Goal: Task Accomplishment & Management: Complete application form

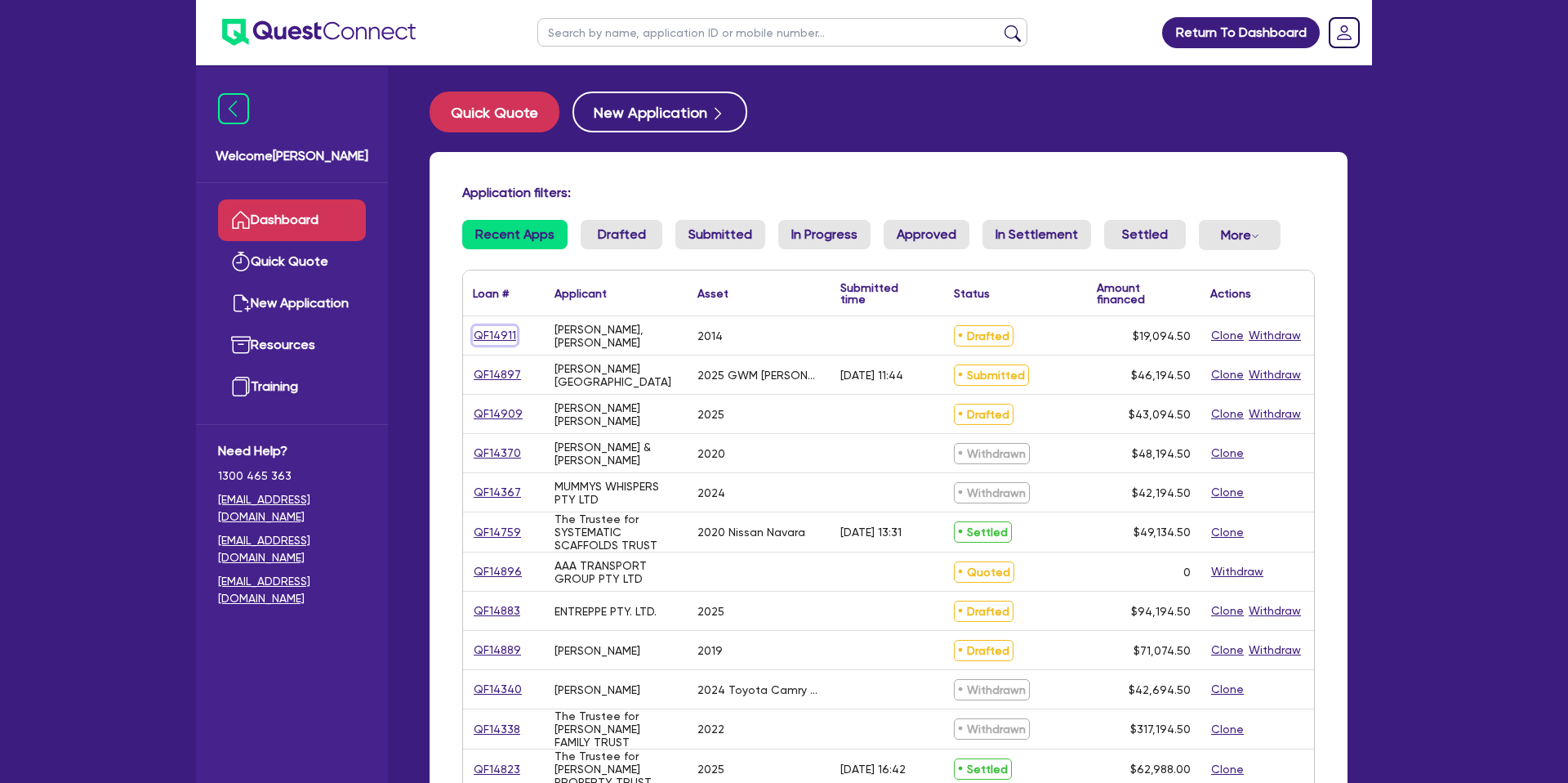
click at [492, 332] on link "QF14911" at bounding box center [495, 335] width 45 height 19
select select "CARS_AND_LIGHT_TRUCKS"
select select "PASSENGER_VEHICLES"
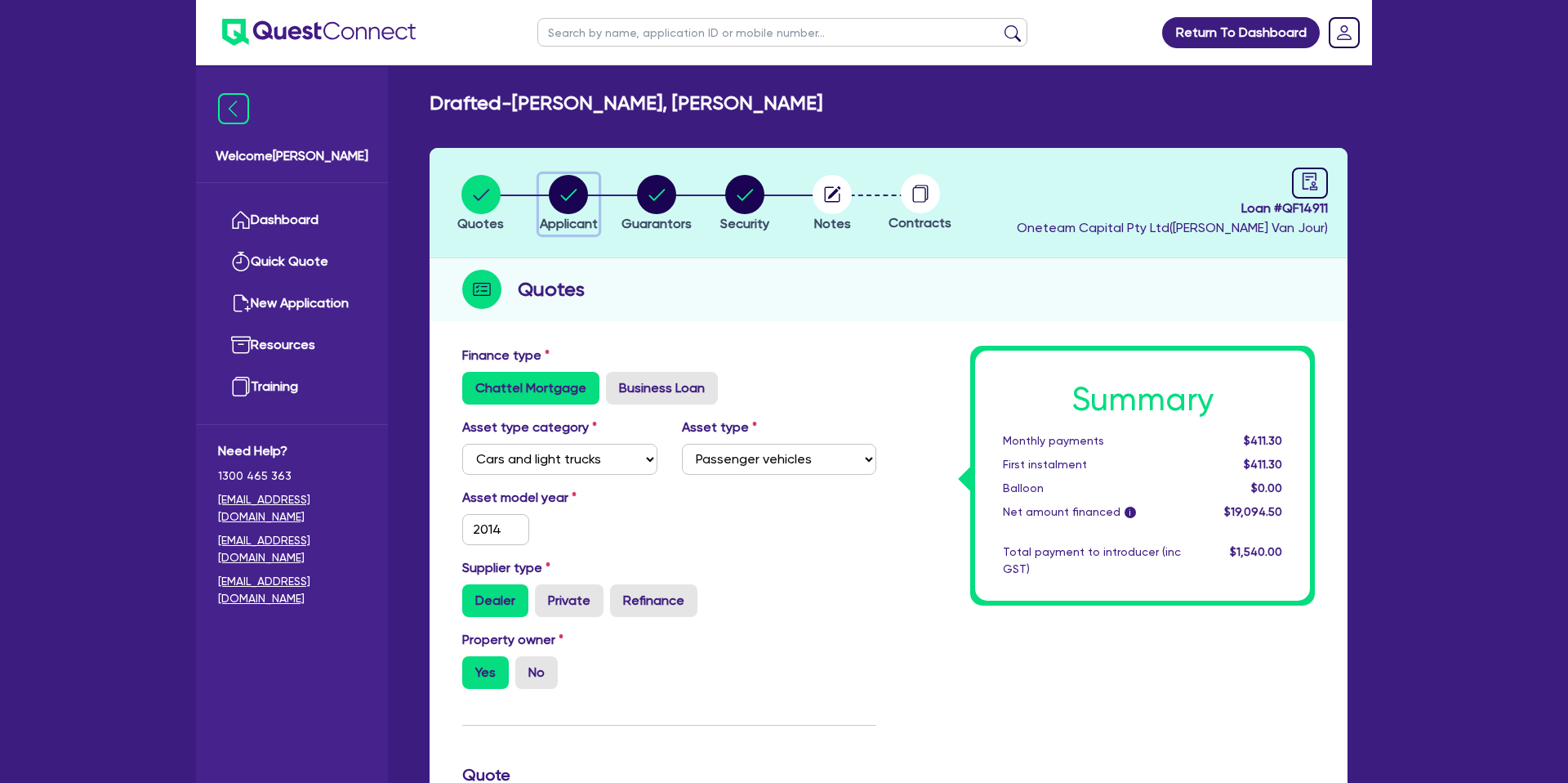
click at [551, 181] on icon "button" at bounding box center [568, 194] width 39 height 39
select select "SOLE_TRADER"
select select "BUILDING_CONSTRUCTION"
select select "TRADES_SERVICES_BUSINESSES_GOVERNMENT"
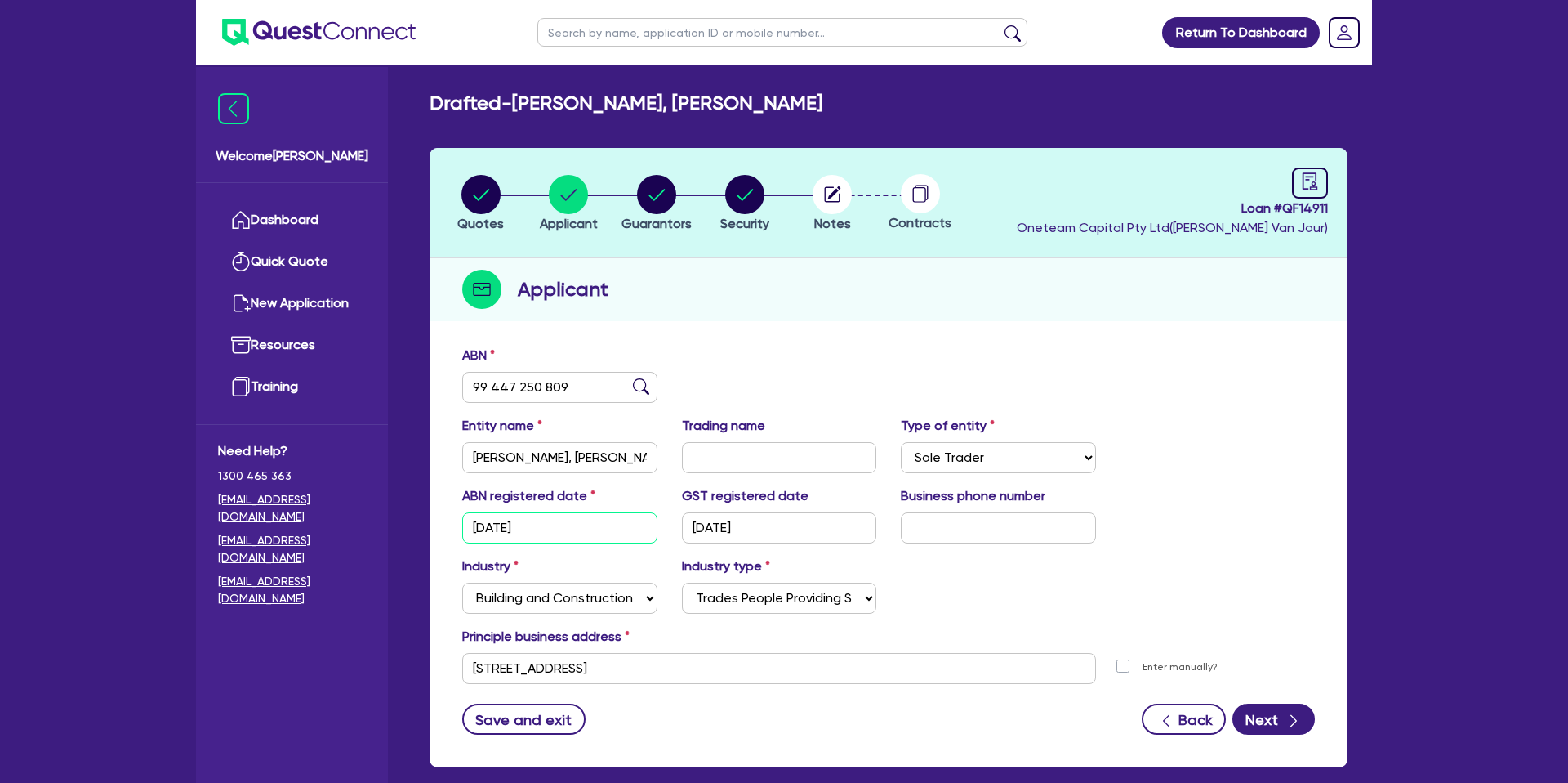
drag, startPoint x: 553, startPoint y: 534, endPoint x: 447, endPoint y: 529, distance: 106.1
click at [447, 529] on div "ABN 99 447 250 809 Entity name [PERSON_NAME], [PERSON_NAME] name Type of entity…" at bounding box center [888, 552] width 918 height 430
click at [775, 524] on input "[DATE]" at bounding box center [780, 528] width 195 height 31
drag, startPoint x: 694, startPoint y: 529, endPoint x: 721, endPoint y: 529, distance: 27.0
click at [709, 529] on input "[DATE]" at bounding box center [780, 528] width 195 height 31
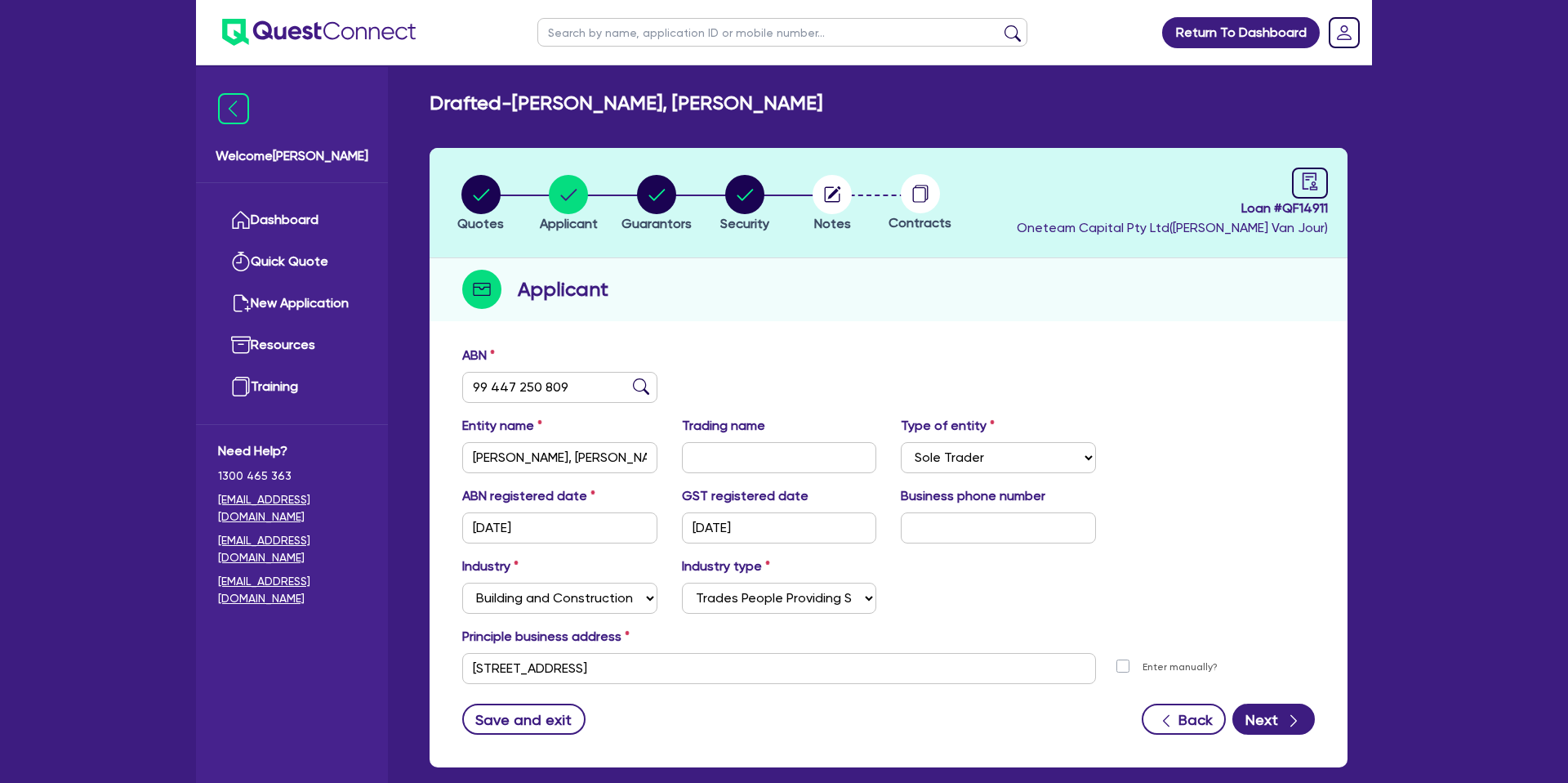
drag, startPoint x: 1117, startPoint y: 656, endPoint x: 1103, endPoint y: 635, distance: 25.2
click at [1121, 656] on div "Enter manually?" at bounding box center [1218, 668] width 220 height 31
click at [654, 189] on circle "button" at bounding box center [656, 194] width 39 height 39
select select "MR"
select select "WA"
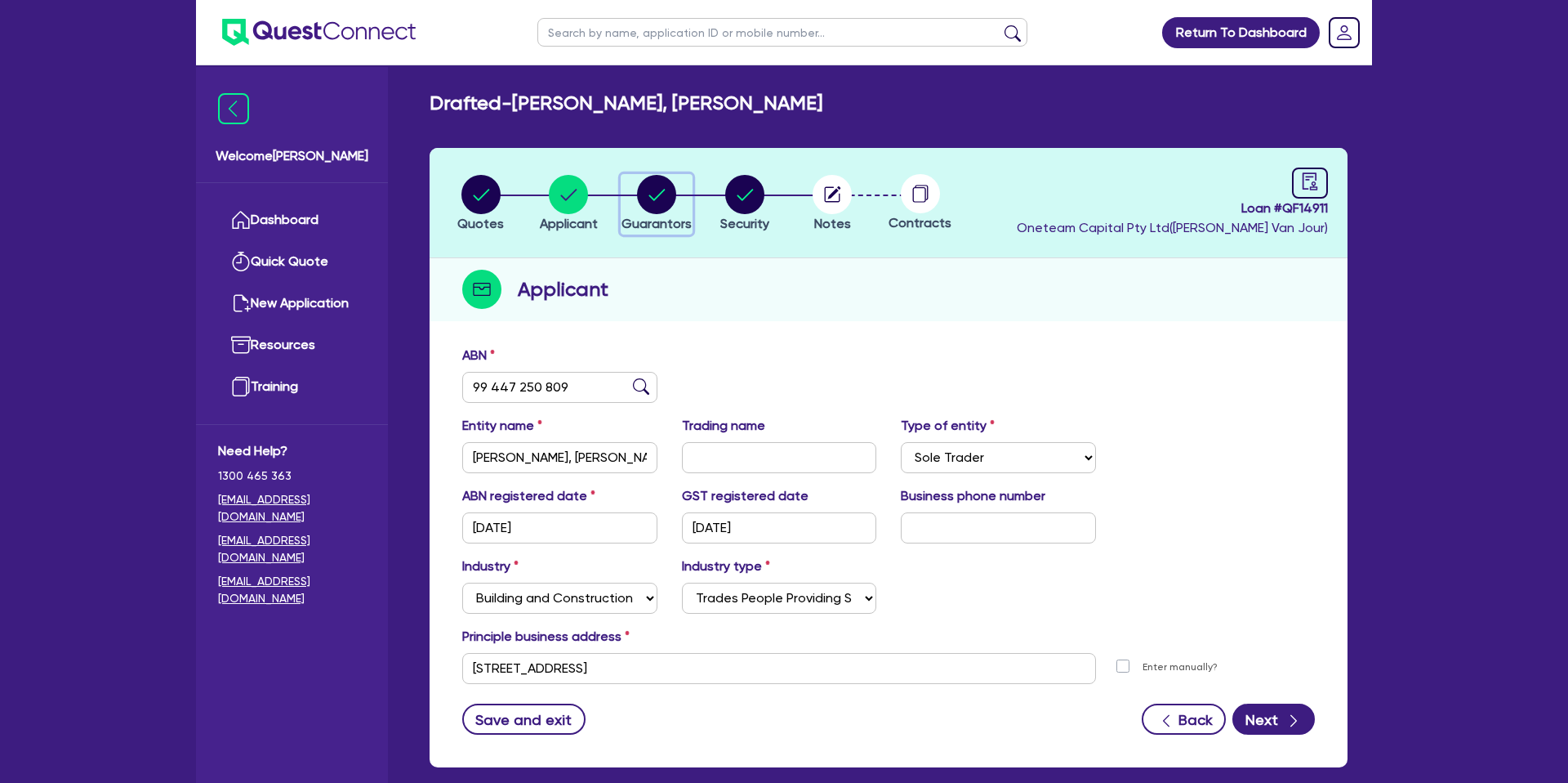
select select "MARRIED"
select select "PROPERTY"
select select "CASH"
select select "HOUSEHOLD_PERSONAL"
select select "VEHICLE"
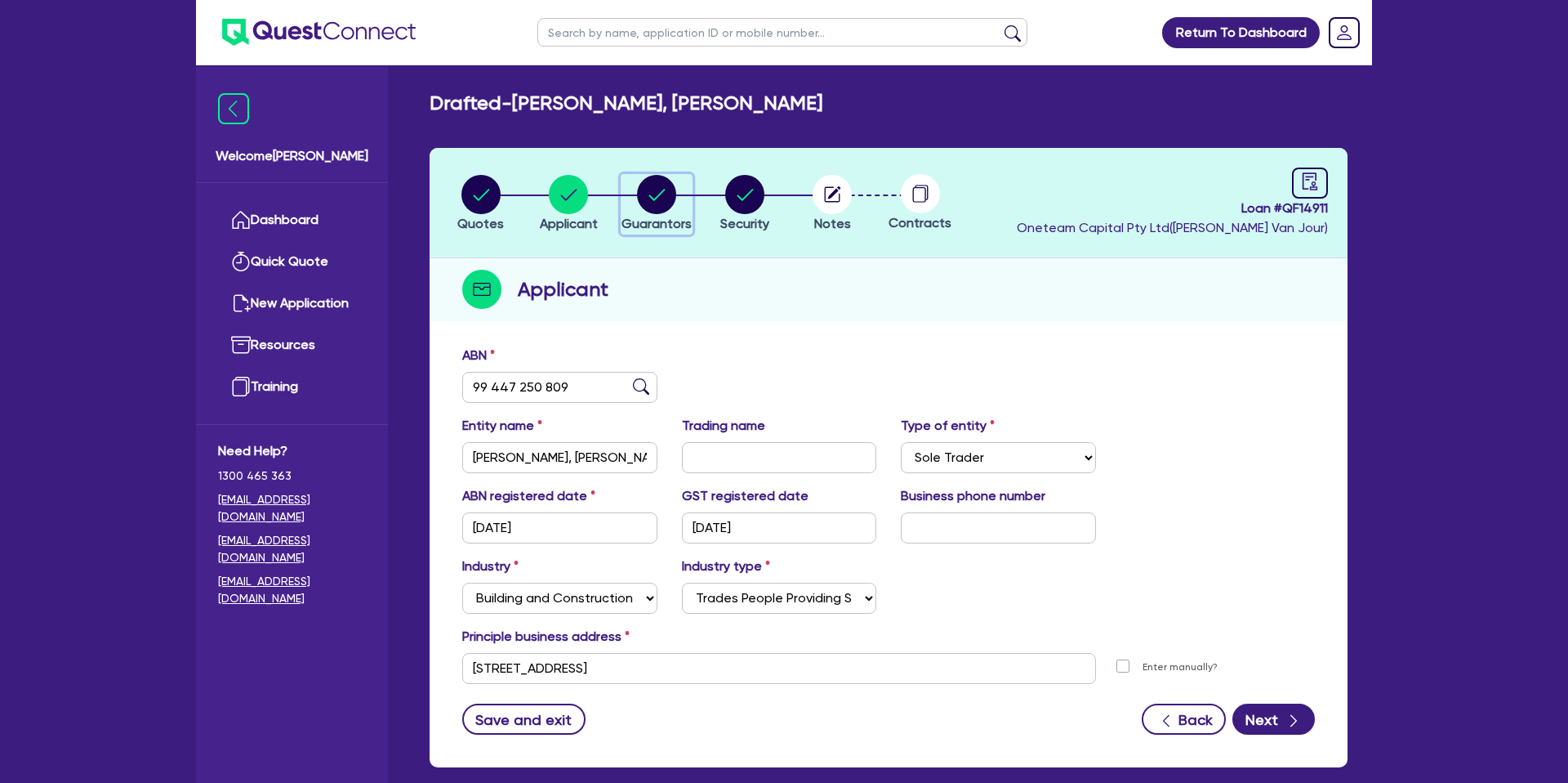
select select "VEHICLE"
select select "MORTGAGE"
select select "CREDIT_CARD"
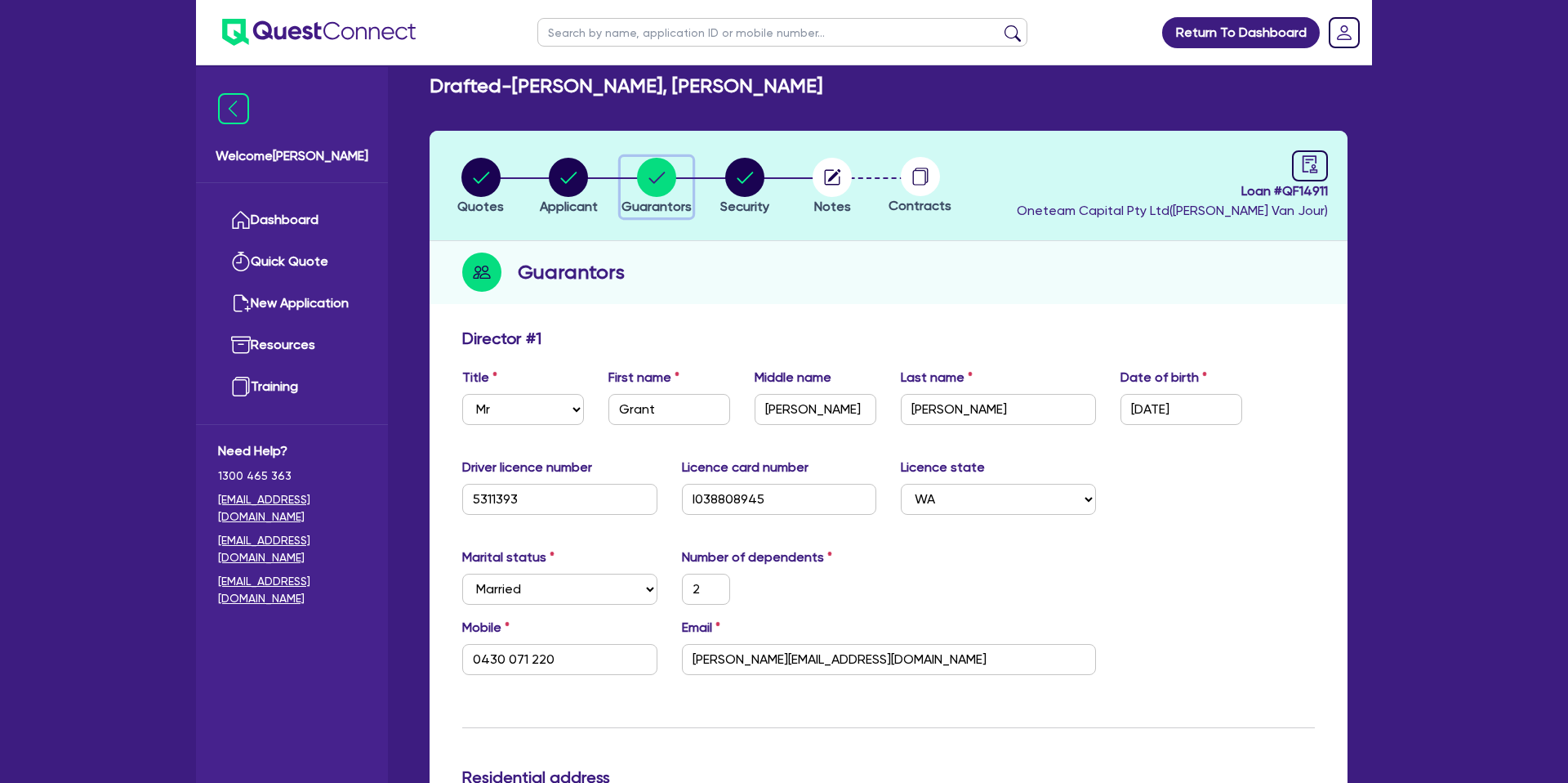
scroll to position [15, 0]
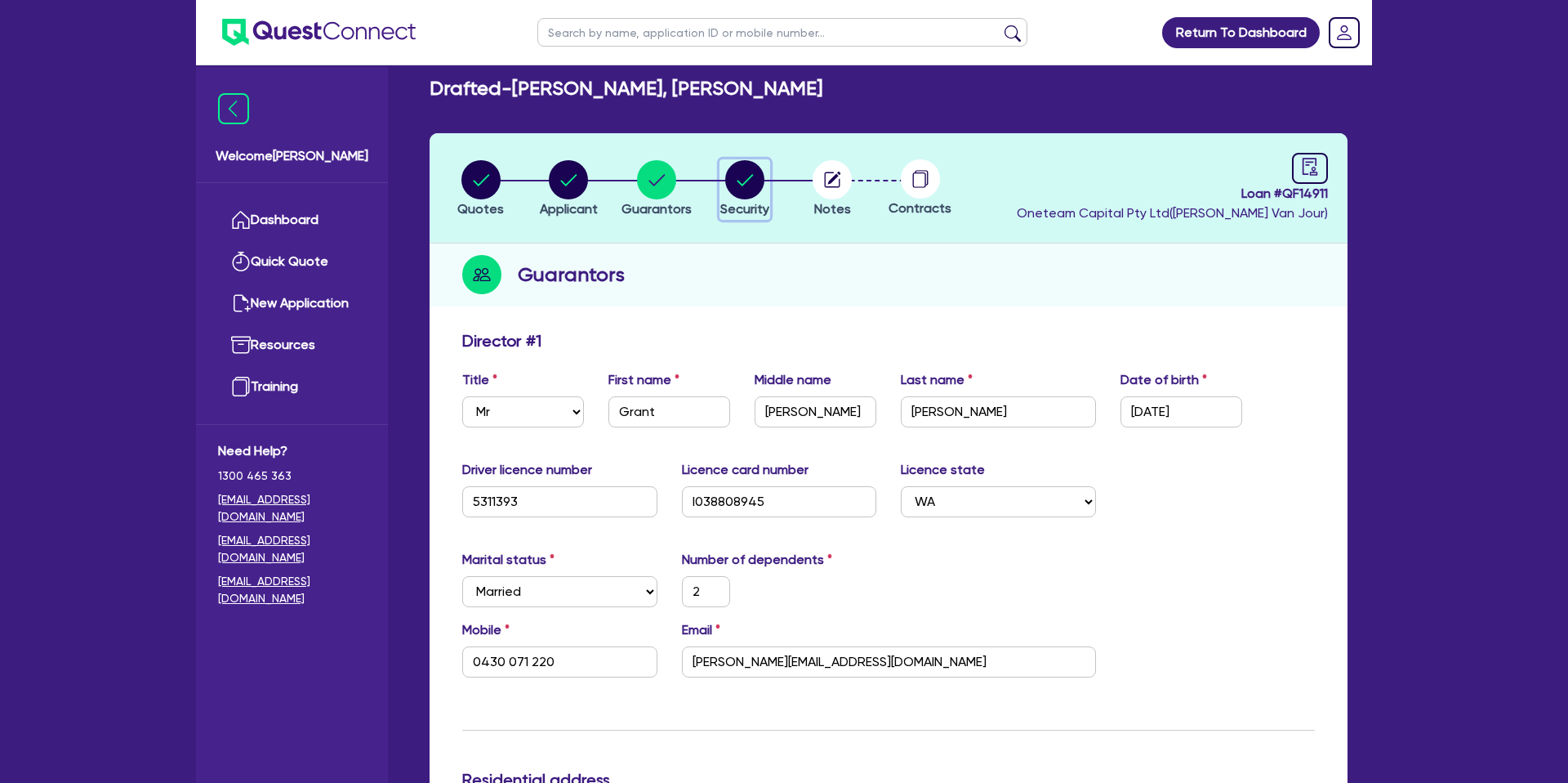
click at [751, 168] on circle "button" at bounding box center [745, 179] width 39 height 39
select select "CARS_AND_LIGHT_TRUCKS"
select select "PASSENGER_VEHICLES"
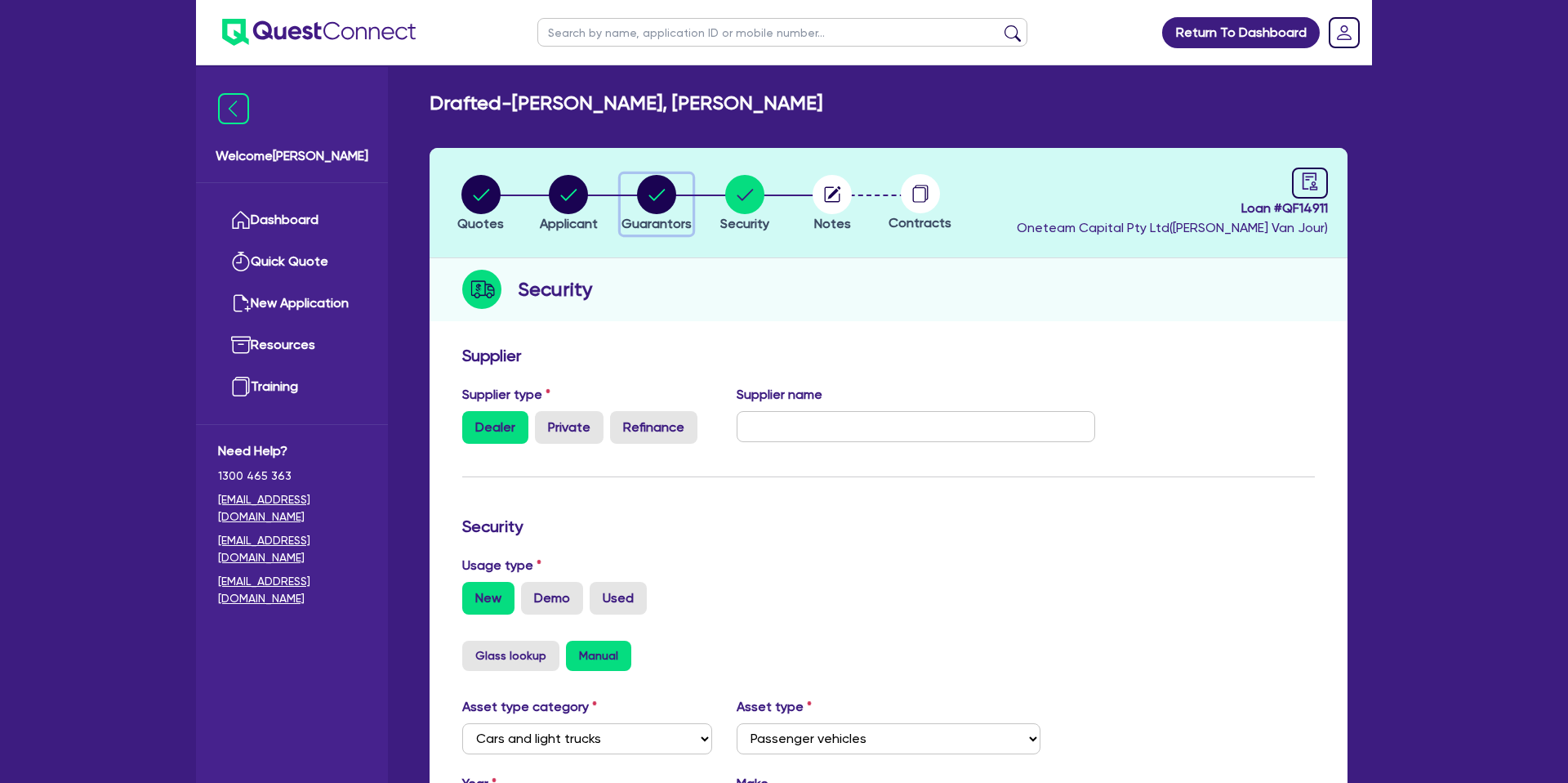
click at [660, 195] on circle "button" at bounding box center [656, 194] width 39 height 39
select select "MR"
select select "WA"
select select "MARRIED"
select select "PROPERTY"
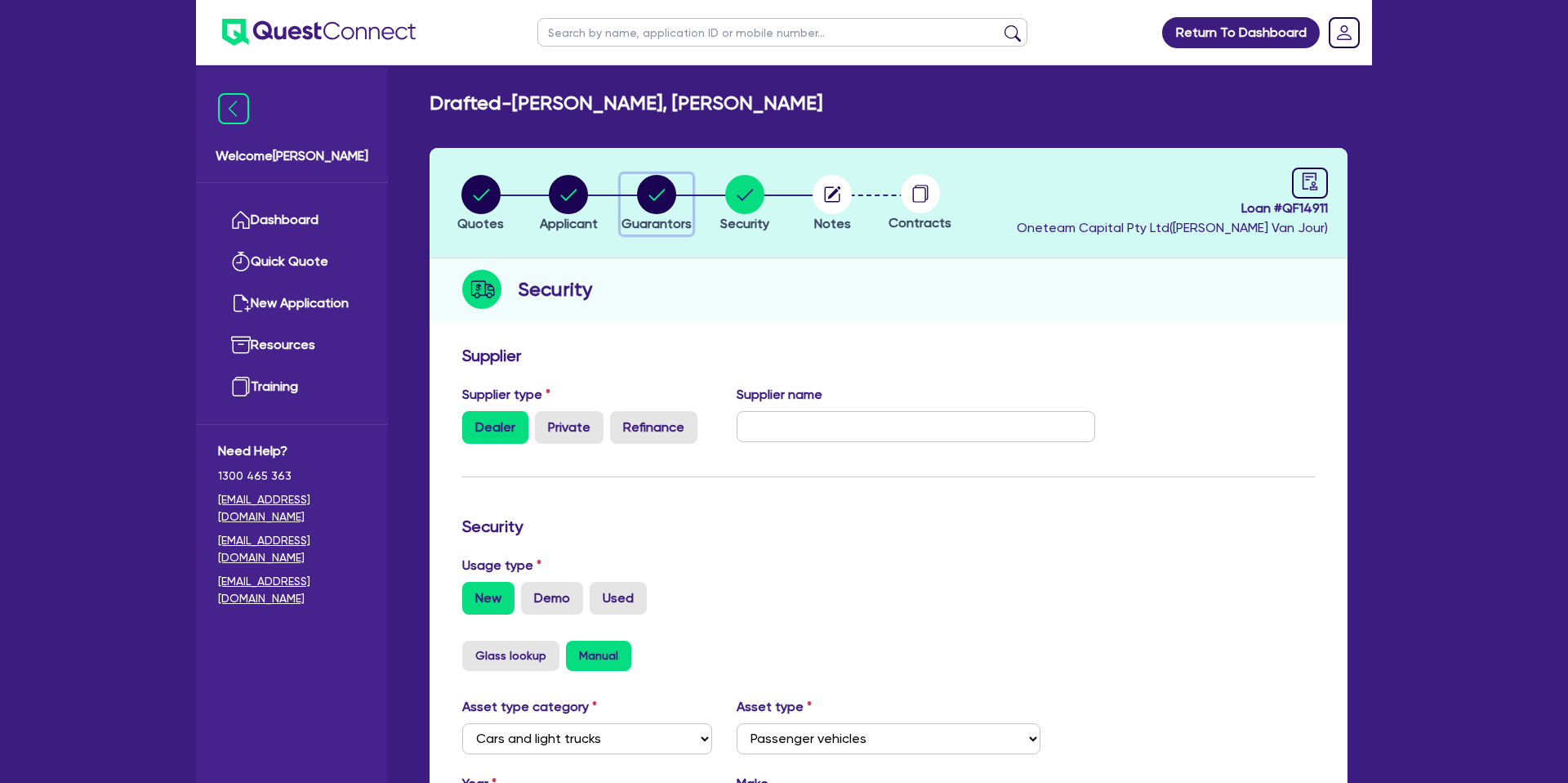
select select "CASH"
select select "HOUSEHOLD_PERSONAL"
select select "VEHICLE"
select select "MORTGAGE"
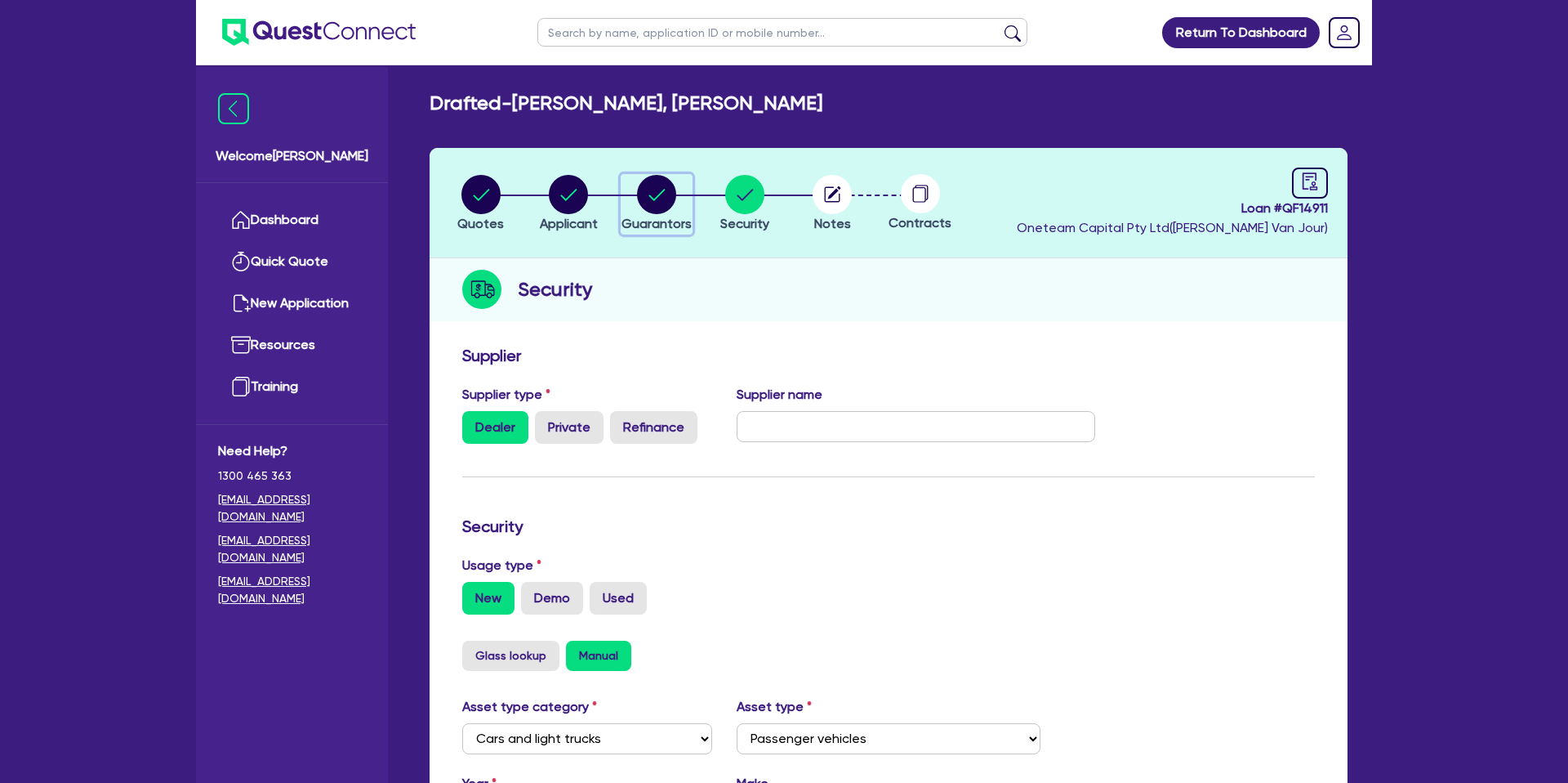
select select "CREDIT_CARD"
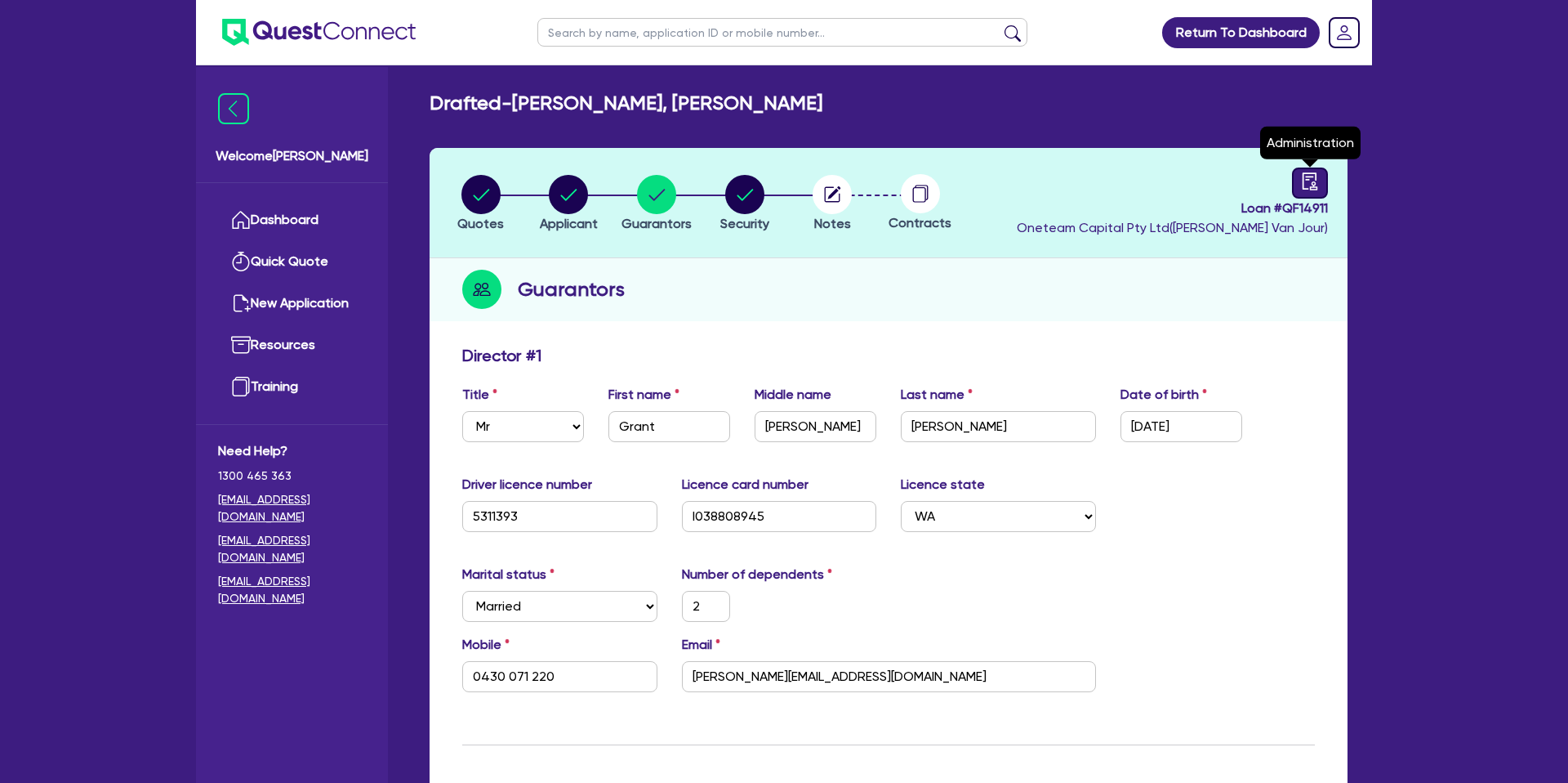
click at [1305, 187] on icon "audit" at bounding box center [1309, 181] width 18 height 18
select select "DRAFTED_NEW"
select select "Other"
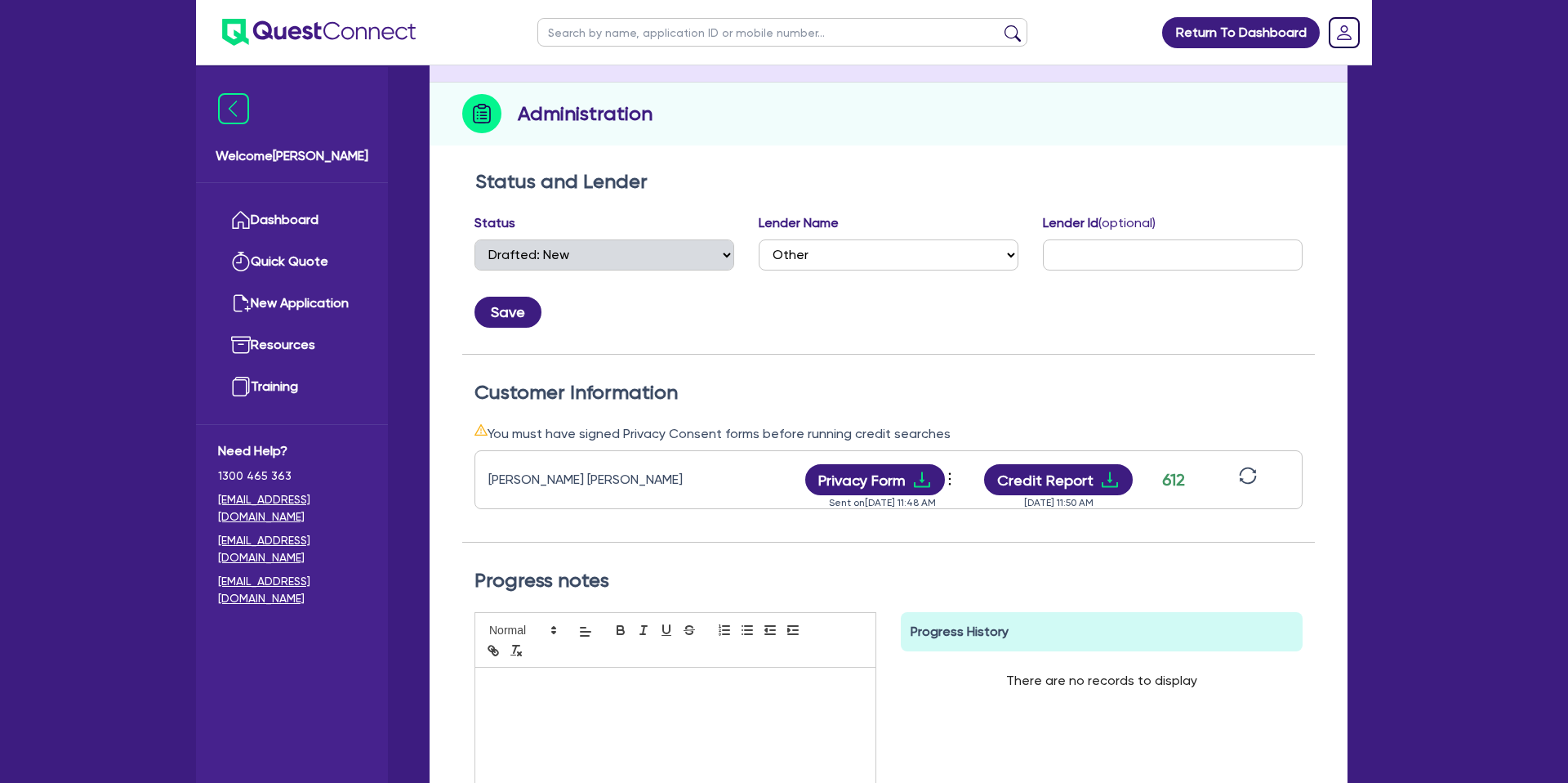
scroll to position [177, 0]
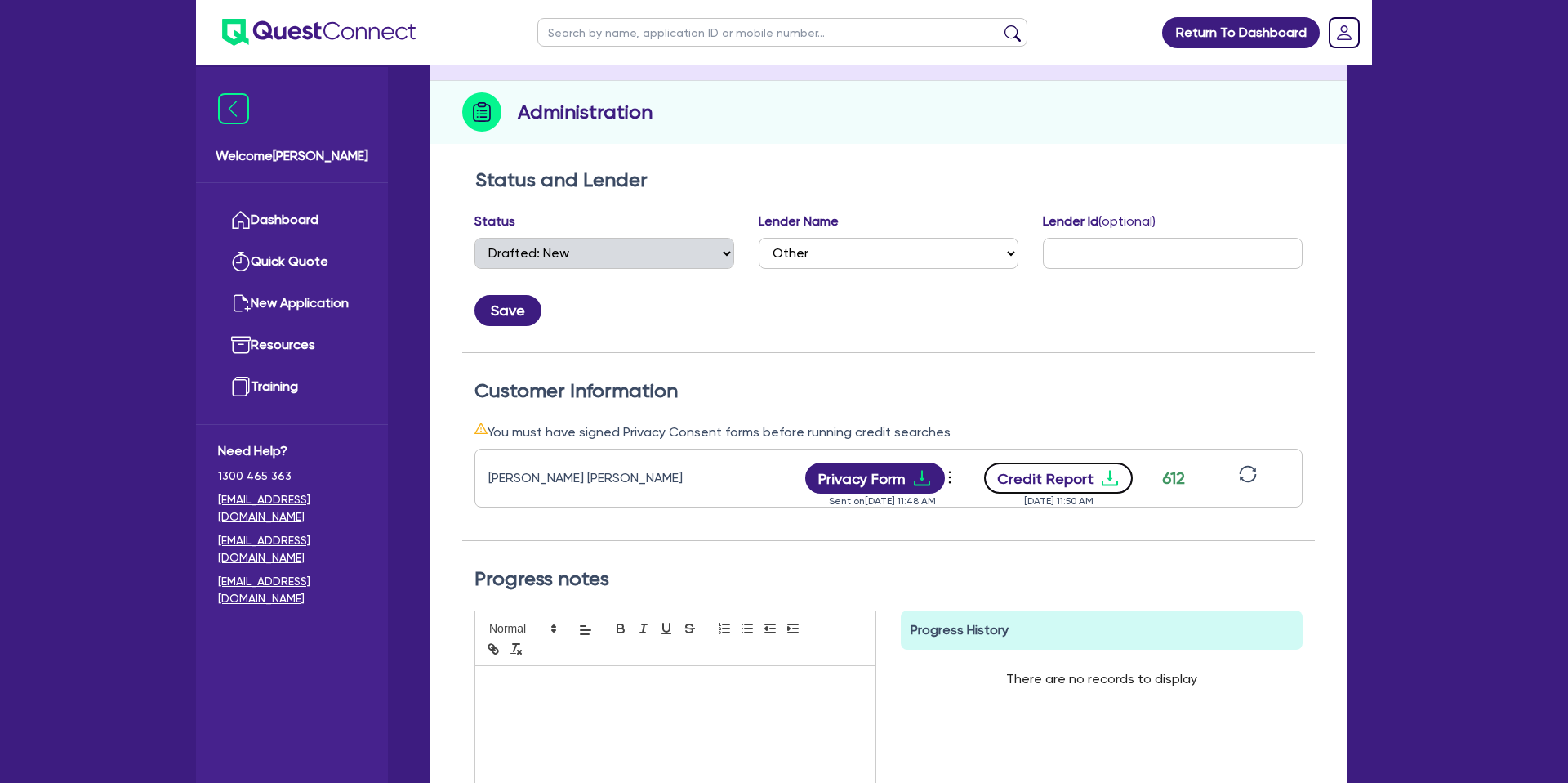
click at [1096, 485] on button "Credit Report" at bounding box center [1058, 477] width 149 height 31
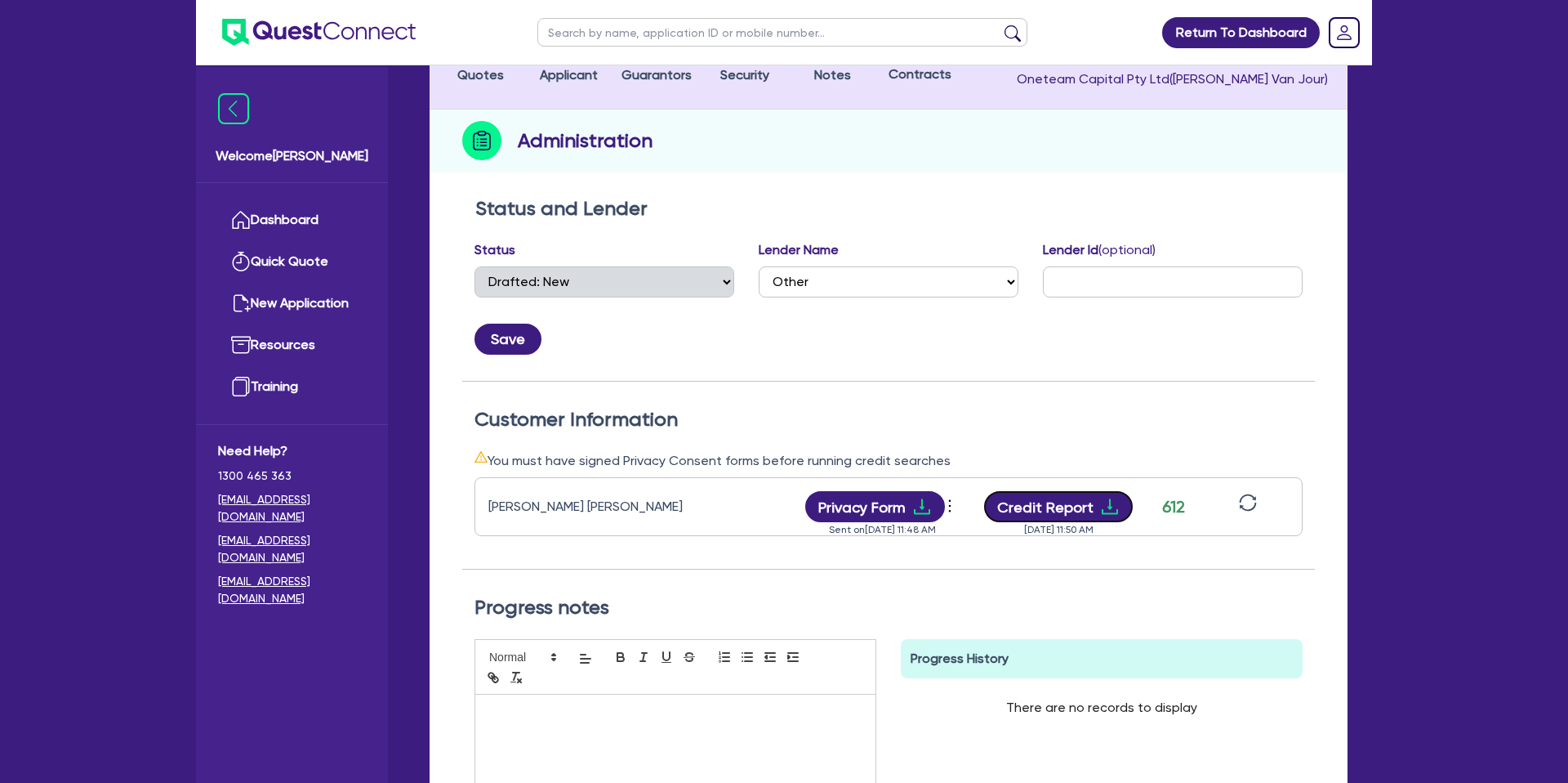
scroll to position [0, 0]
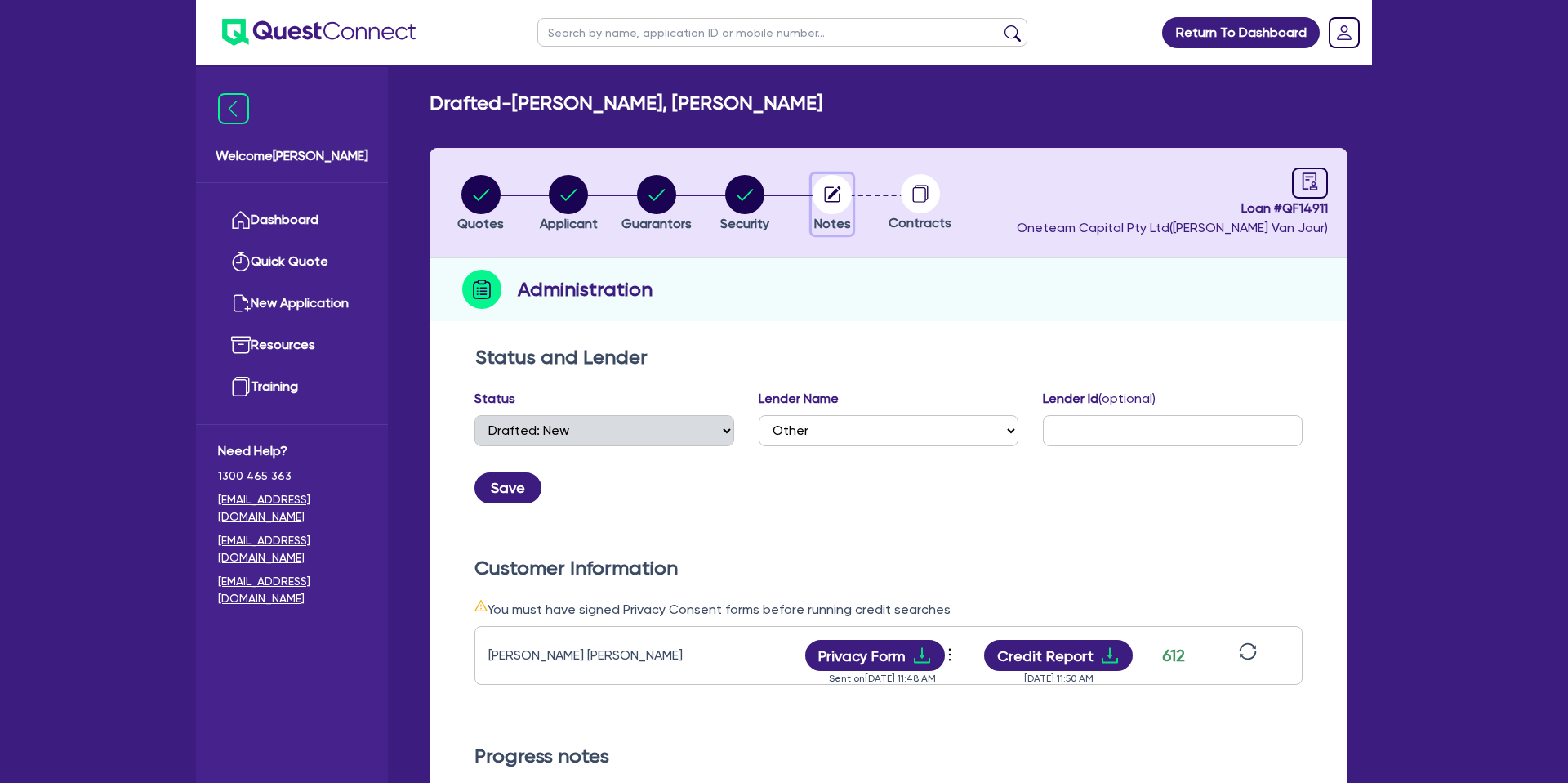
click at [838, 182] on circle "button" at bounding box center [832, 194] width 39 height 39
select select "Other"
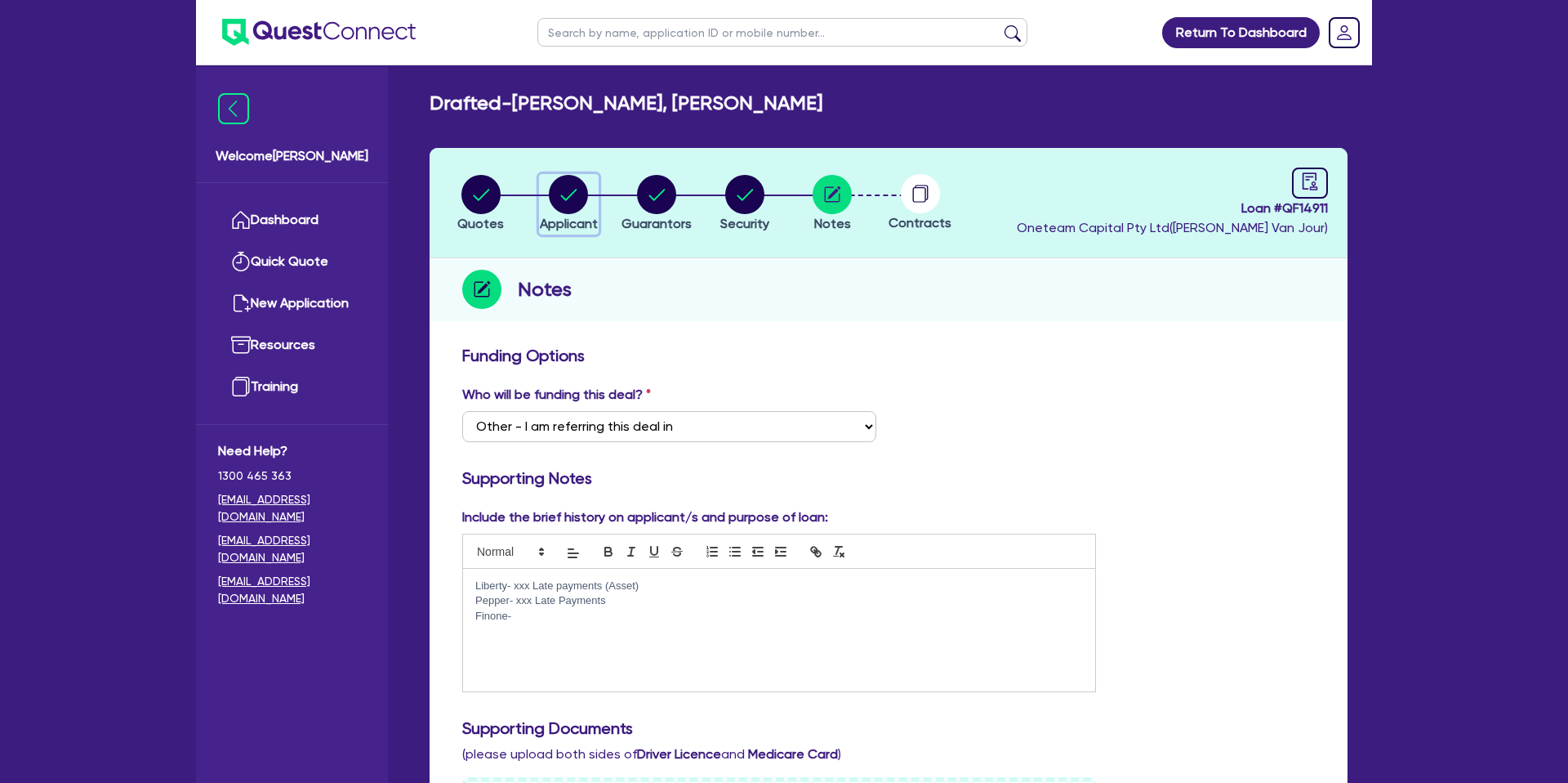
click at [564, 180] on circle "button" at bounding box center [568, 194] width 39 height 39
select select "SOLE_TRADER"
select select "BUILDING_CONSTRUCTION"
select select "TRADES_SERVICES_BUSINESSES_GOVERNMENT"
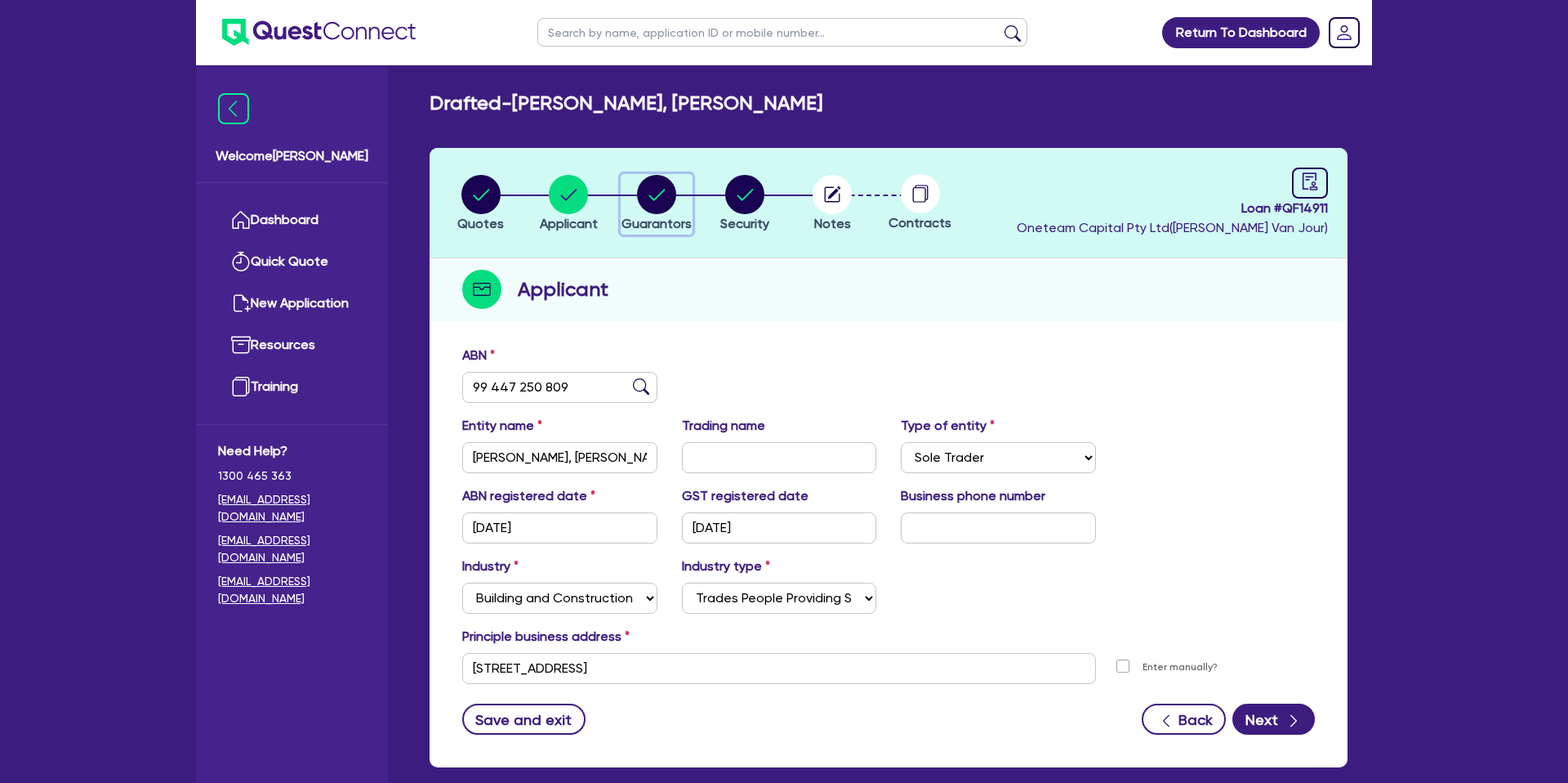
click at [641, 201] on circle "button" at bounding box center [656, 194] width 39 height 39
select select "MR"
select select "WA"
select select "MARRIED"
select select "PROPERTY"
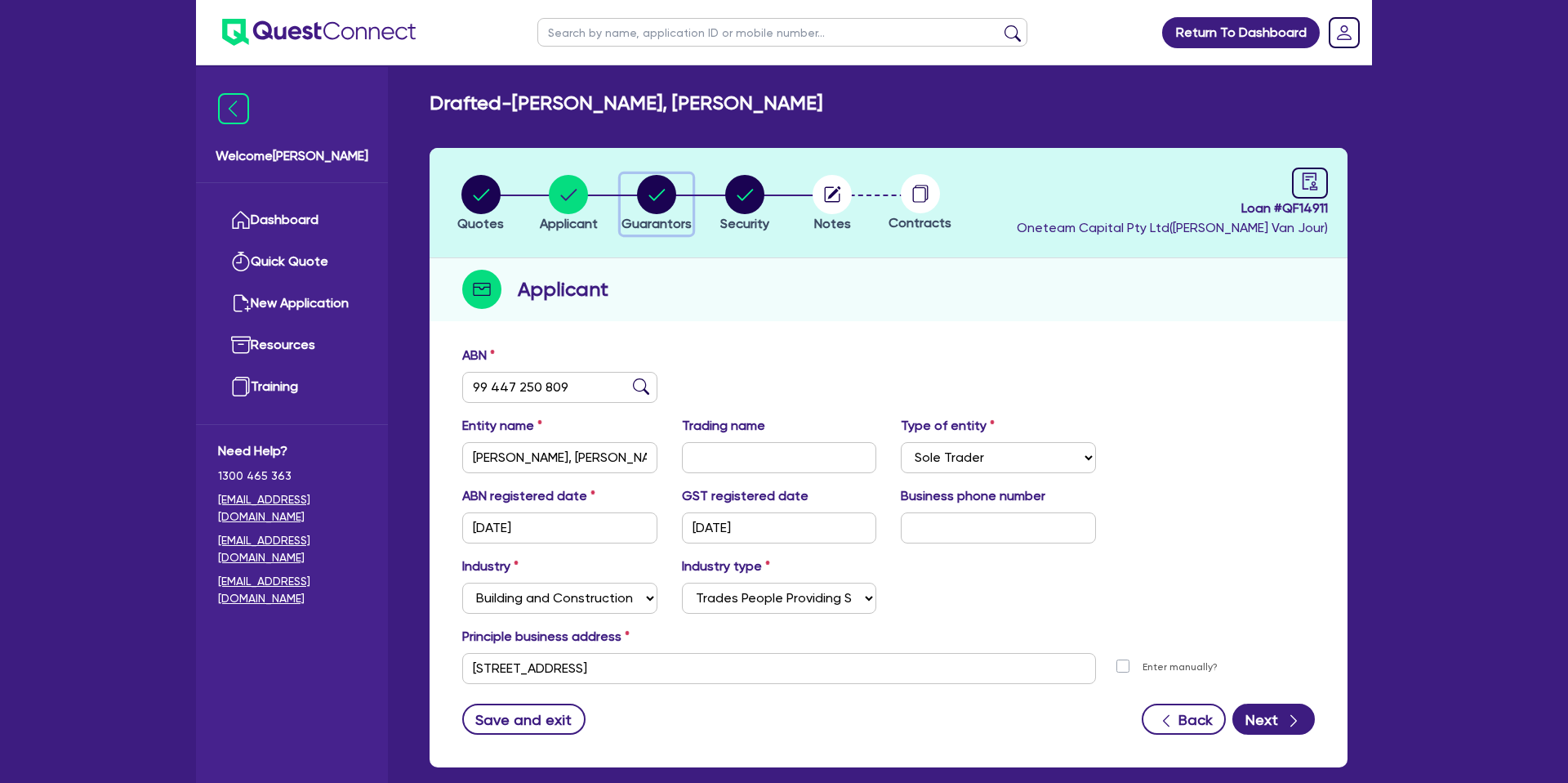
select select "CASH"
select select "HOUSEHOLD_PERSONAL"
select select "VEHICLE"
select select "MORTGAGE"
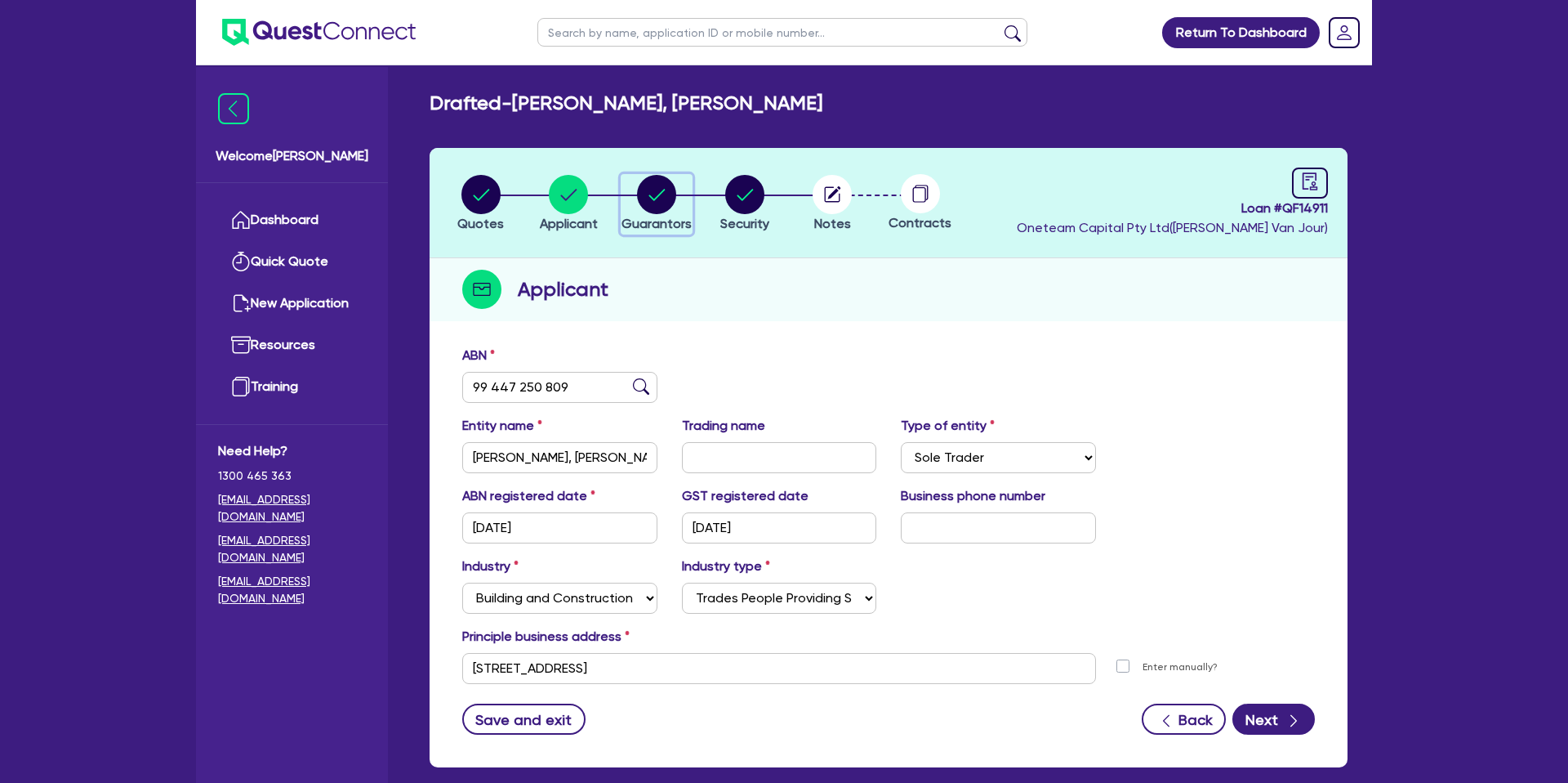
select select "CREDIT_CARD"
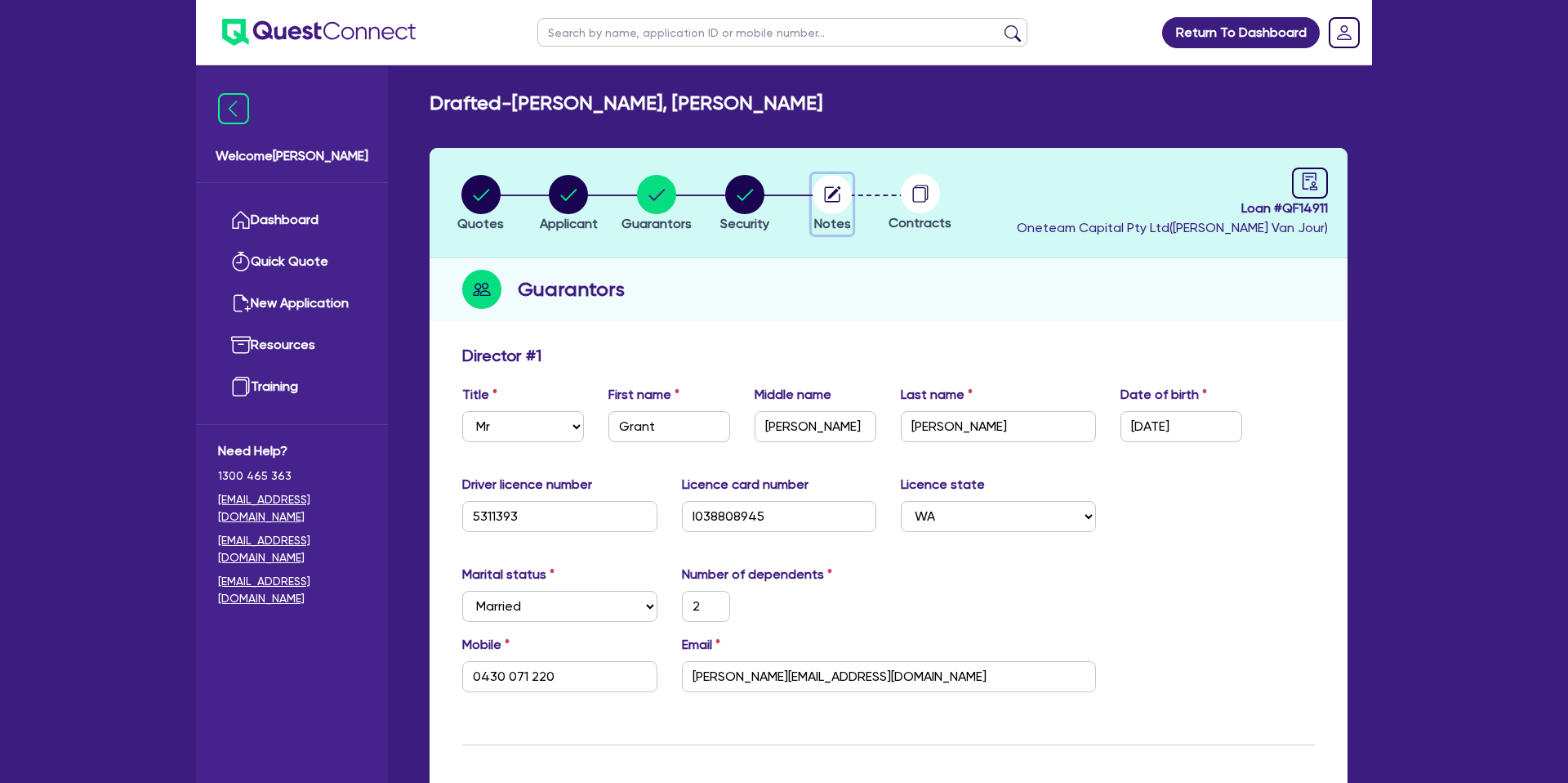
click at [835, 190] on icon "button" at bounding box center [835, 193] width 13 height 13
select select "Other"
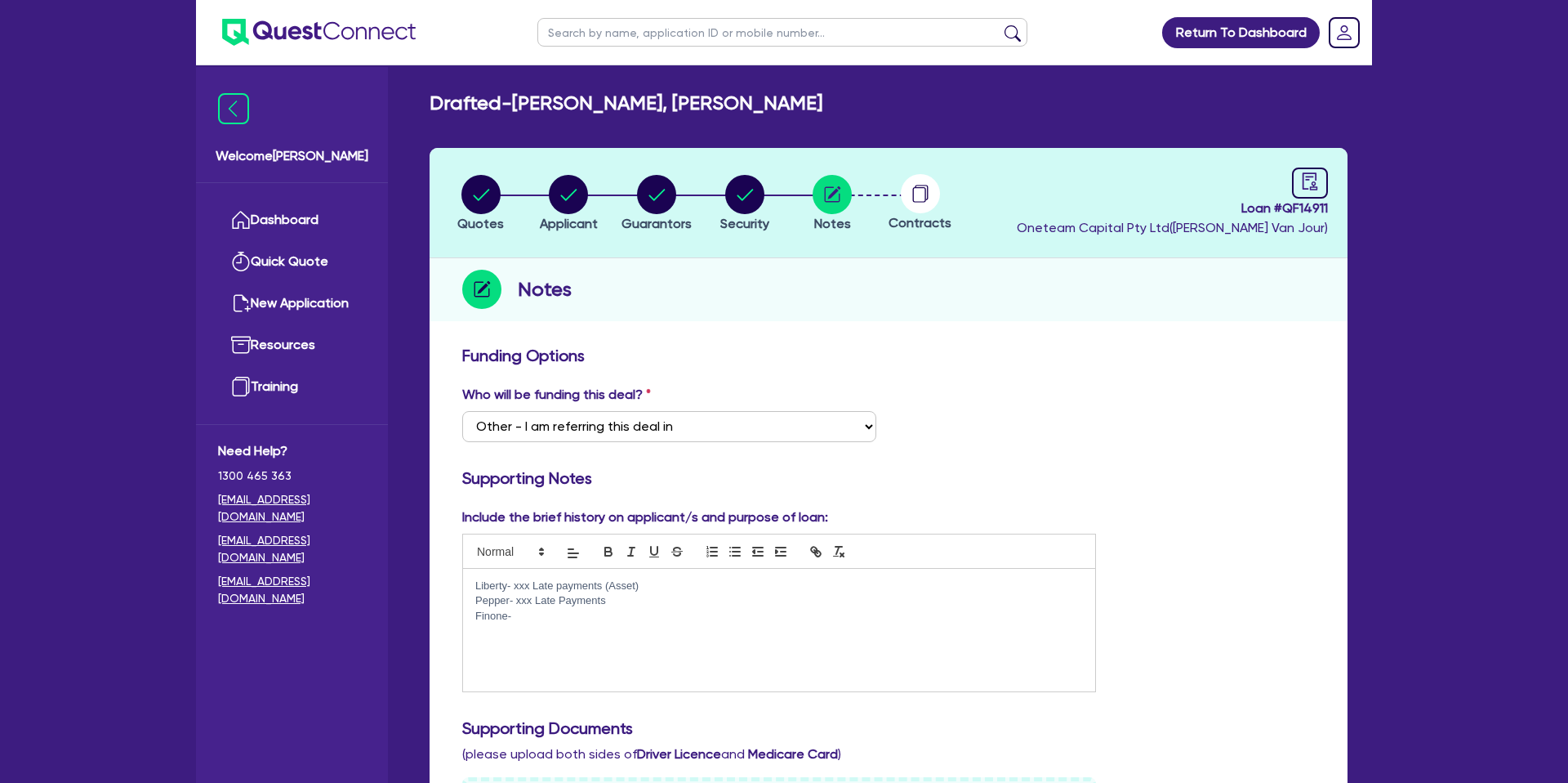
click at [917, 190] on circle at bounding box center [920, 193] width 39 height 39
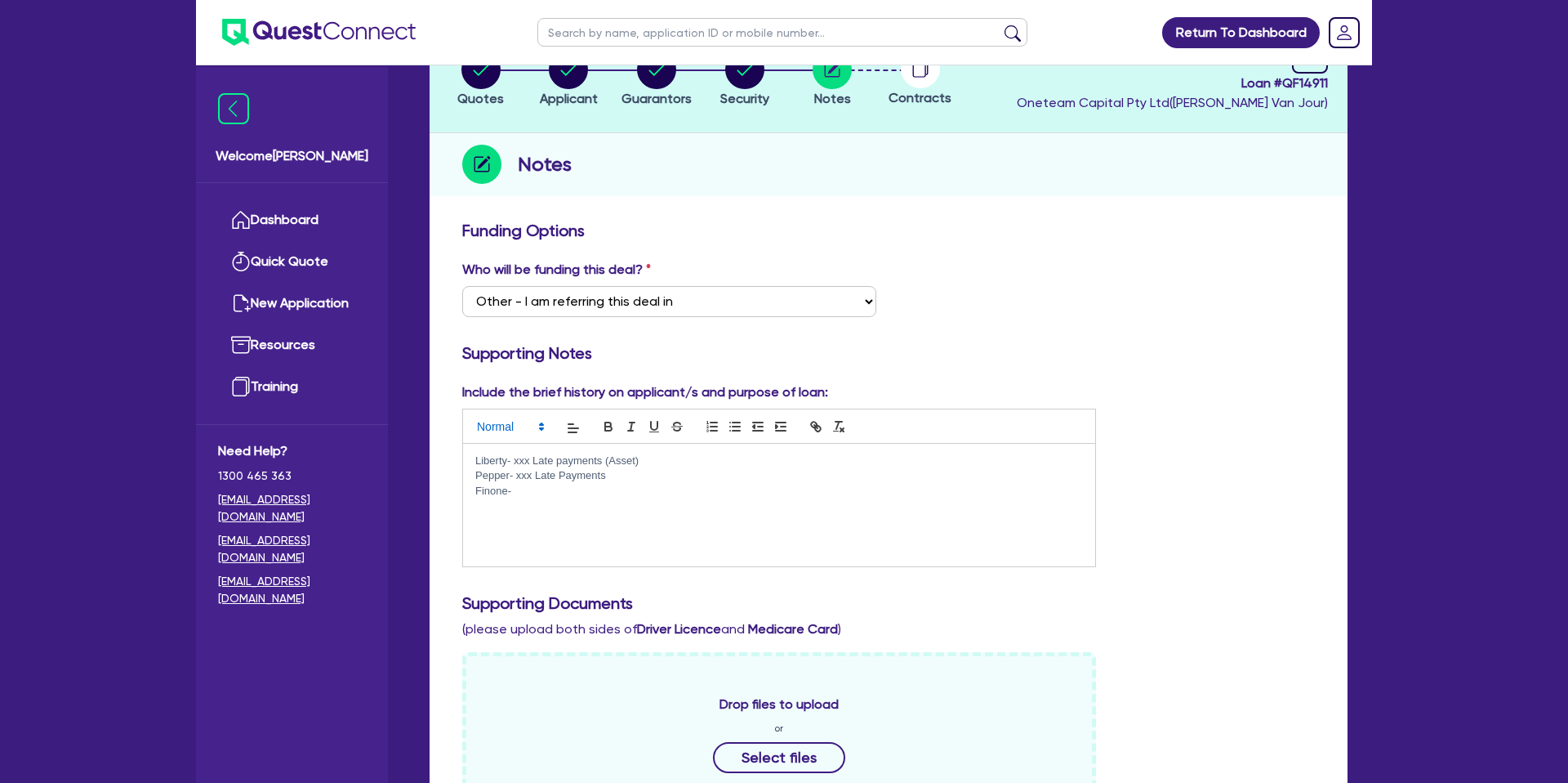
scroll to position [130, 0]
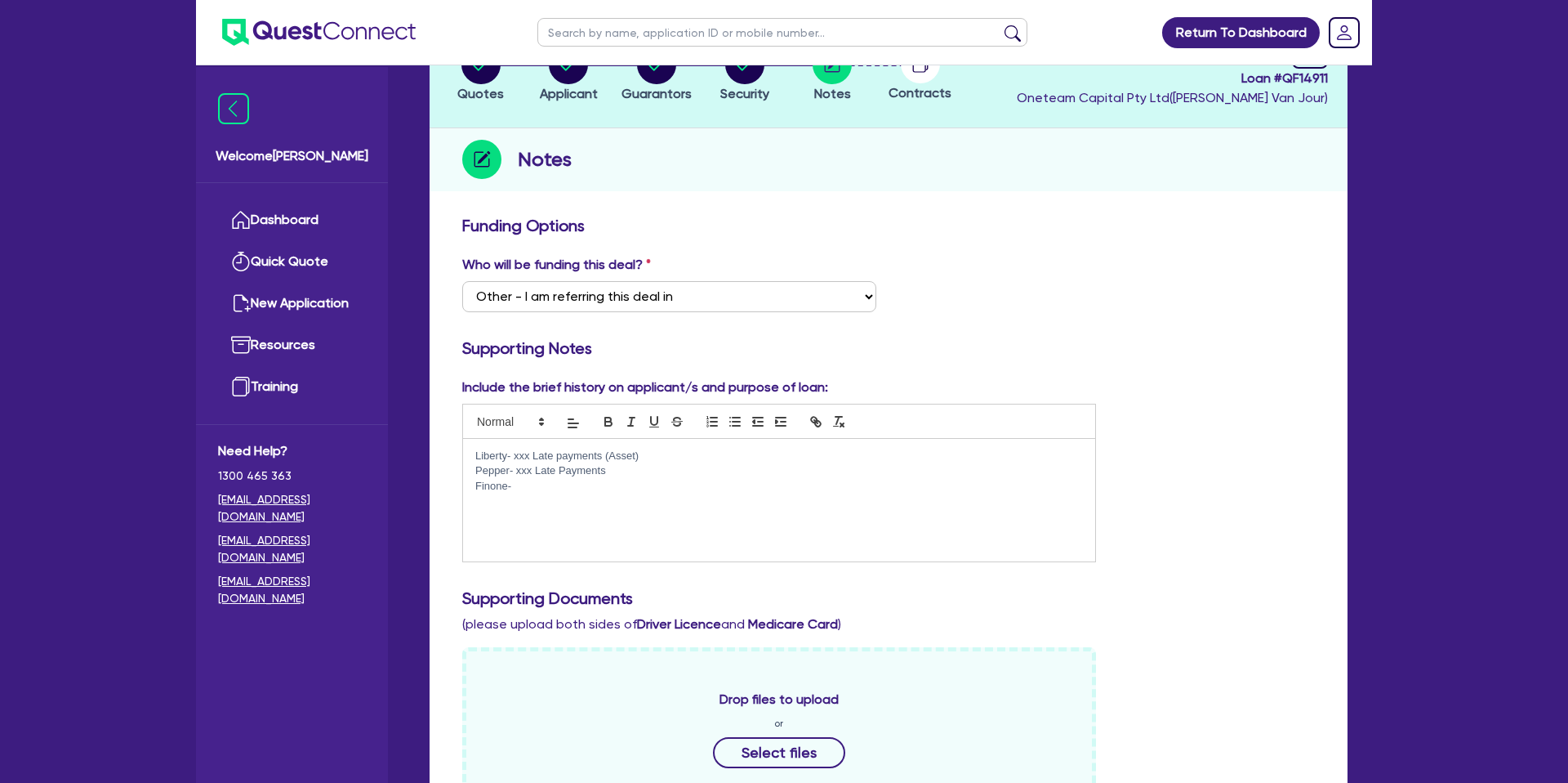
drag, startPoint x: 514, startPoint y: 489, endPoint x: 517, endPoint y: 501, distance: 12.4
click at [516, 489] on p "Finone-" at bounding box center [779, 487] width 608 height 15
click at [476, 504] on div "Liberty- xxx Late payments (Asset) Pepper- xxx Late Payments Finone-" at bounding box center [779, 500] width 632 height 123
drag, startPoint x: 478, startPoint y: 494, endPoint x: 492, endPoint y: 502, distance: 16.1
click at [481, 497] on div "Liberty- xxx Late payments (Asset) Pepper- xxx Late Payments Finone-" at bounding box center [779, 500] width 632 height 123
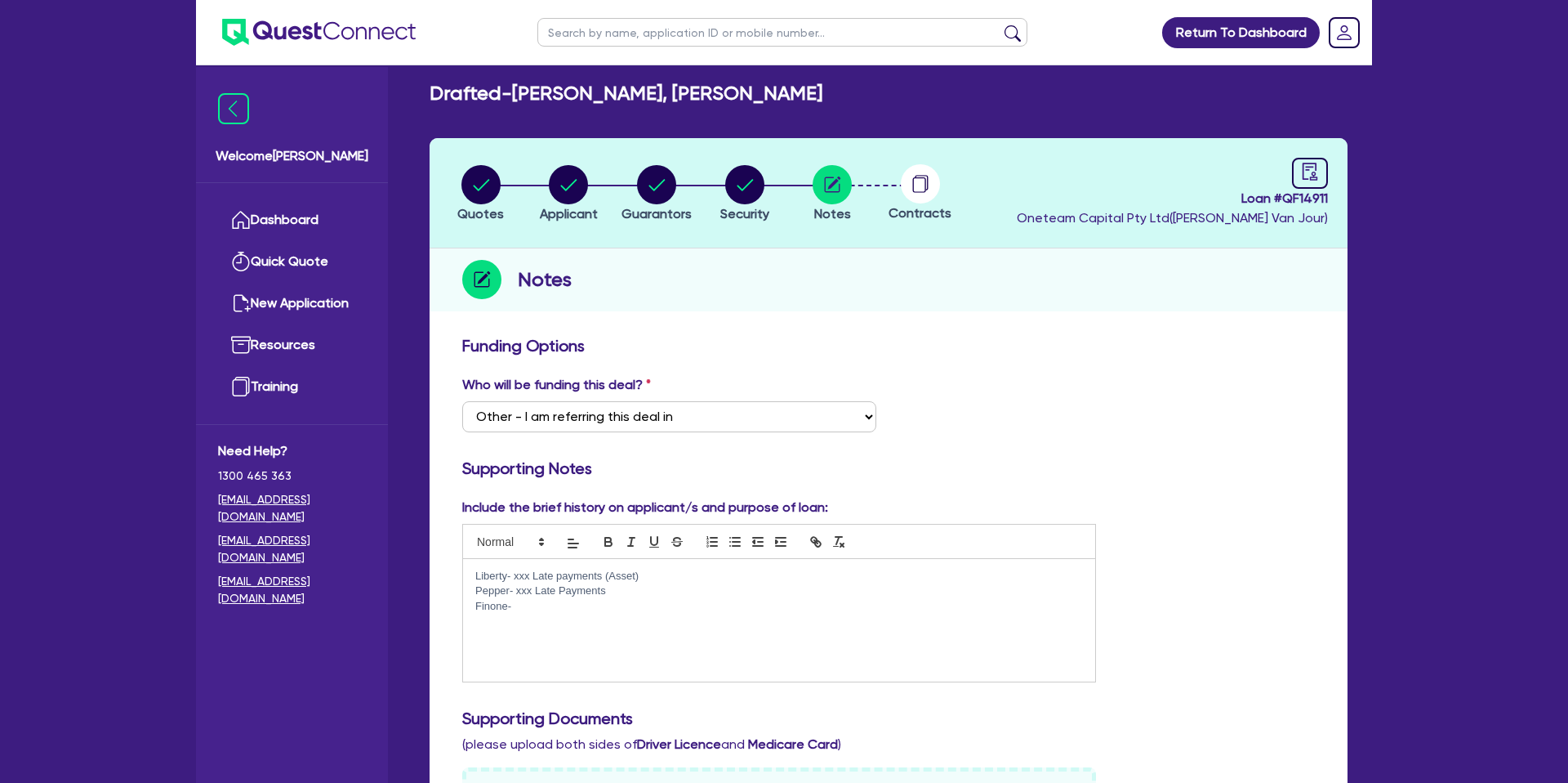
scroll to position [8, 0]
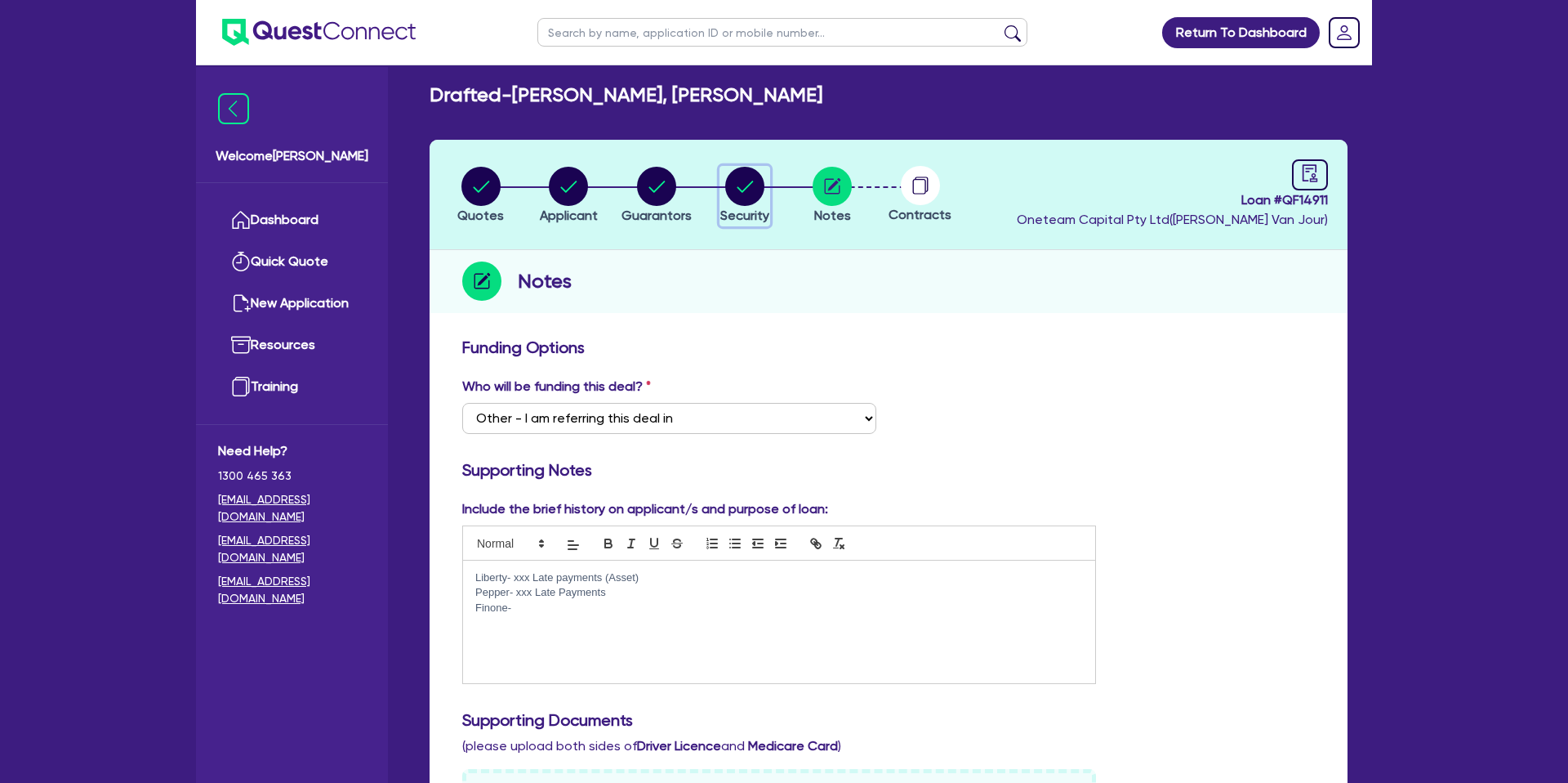
click at [746, 181] on circle "button" at bounding box center [745, 186] width 39 height 39
select select "CARS_AND_LIGHT_TRUCKS"
select select "PASSENGER_VEHICLES"
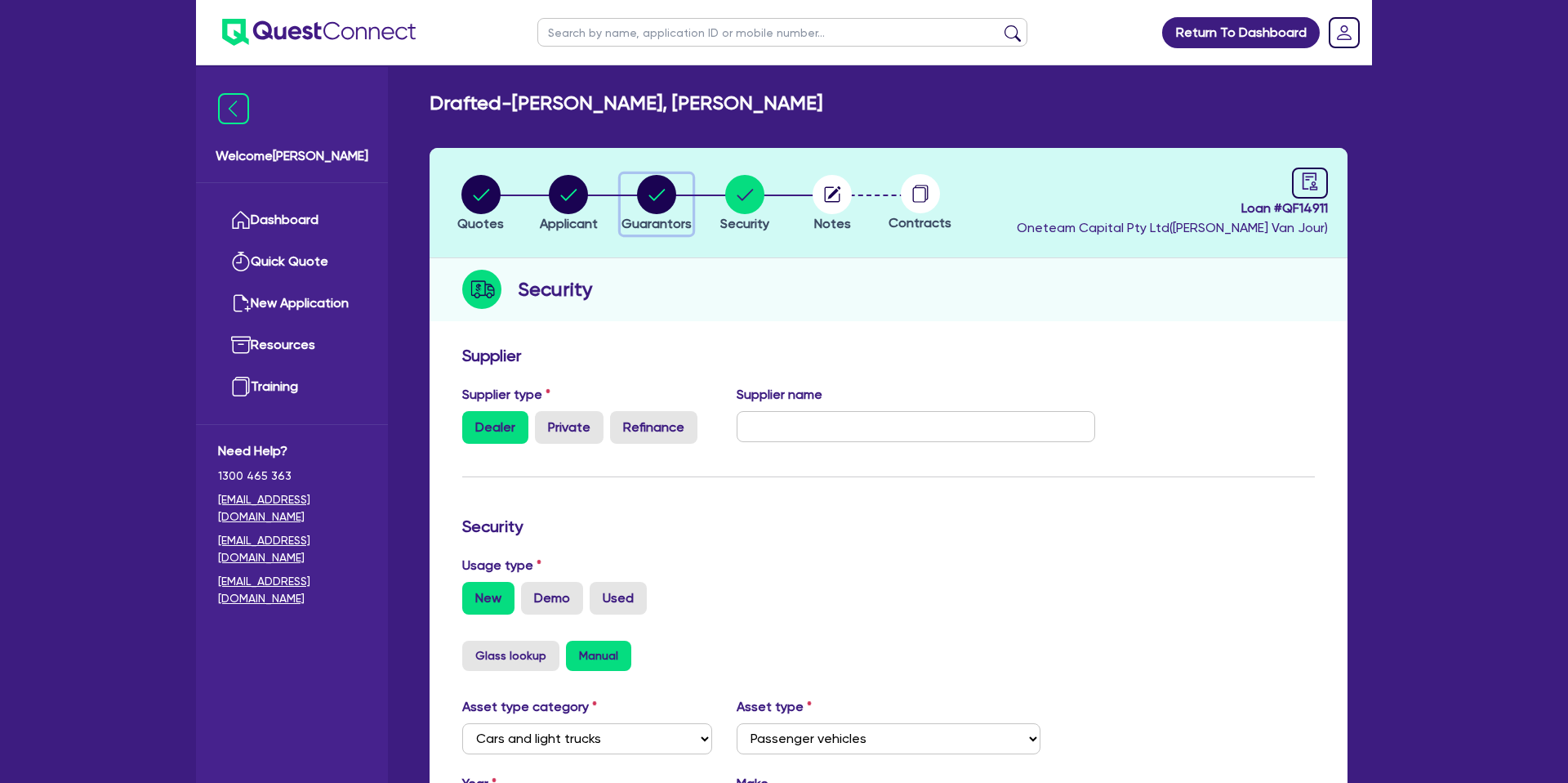
click at [641, 192] on circle "button" at bounding box center [656, 194] width 39 height 39
select select "MR"
select select "WA"
select select "MARRIED"
select select "PROPERTY"
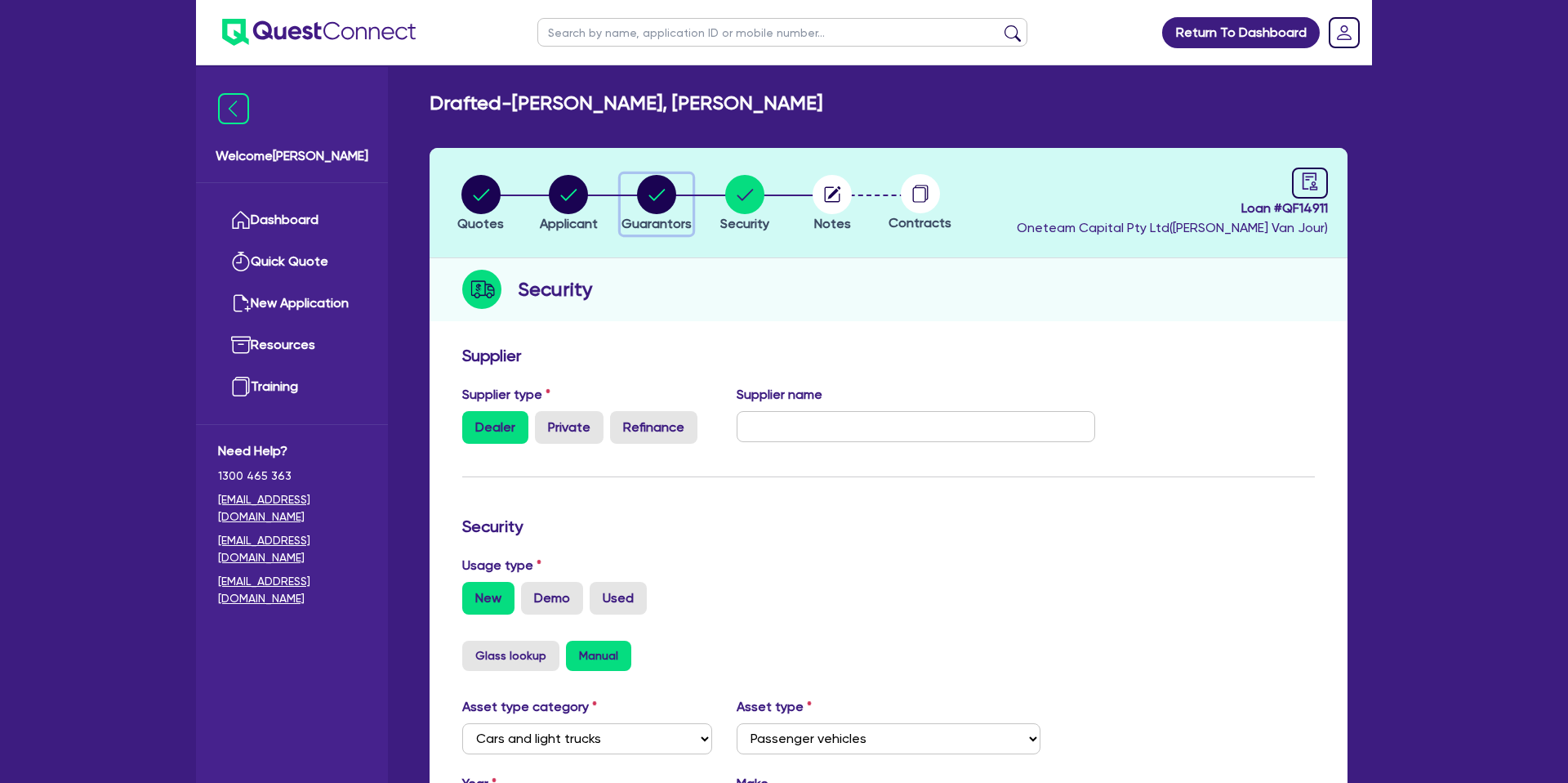
select select "CASH"
select select "HOUSEHOLD_PERSONAL"
select select "VEHICLE"
select select "MORTGAGE"
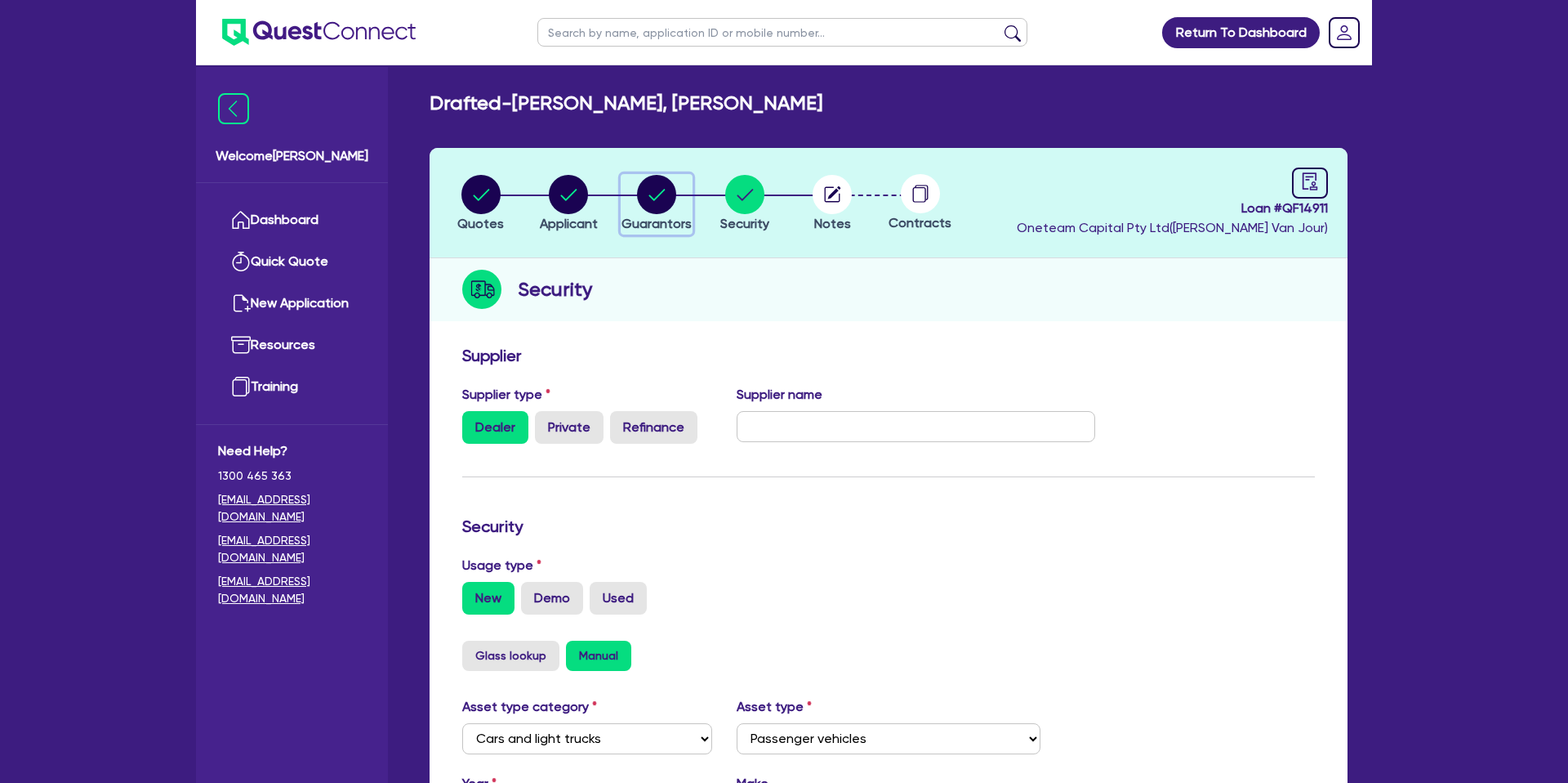
select select "CREDIT_CARD"
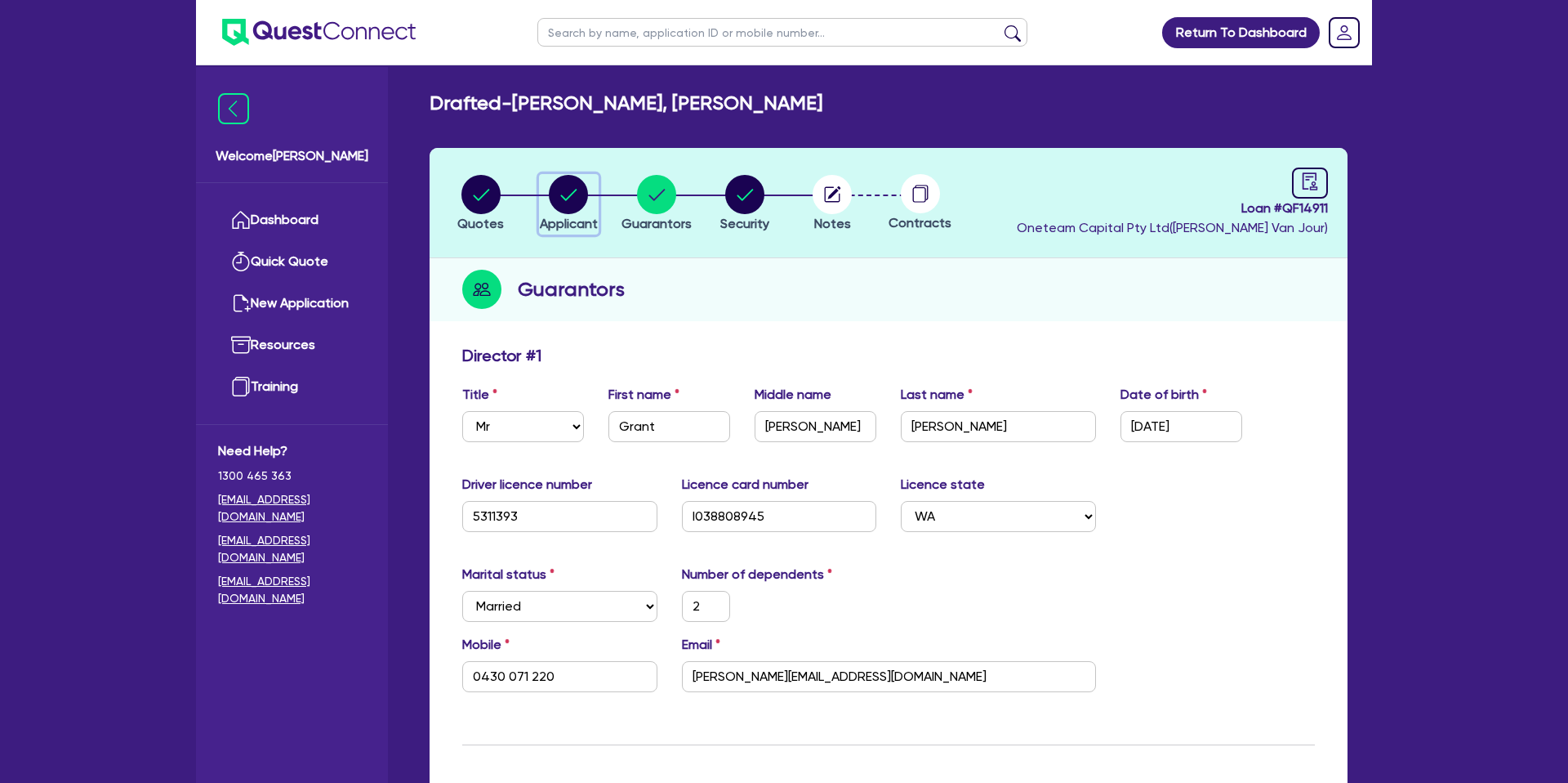
click at [567, 193] on circle "button" at bounding box center [568, 194] width 39 height 39
select select "SOLE_TRADER"
select select "BUILDING_CONSTRUCTION"
select select "TRADES_SERVICES_BUSINESSES_GOVERNMENT"
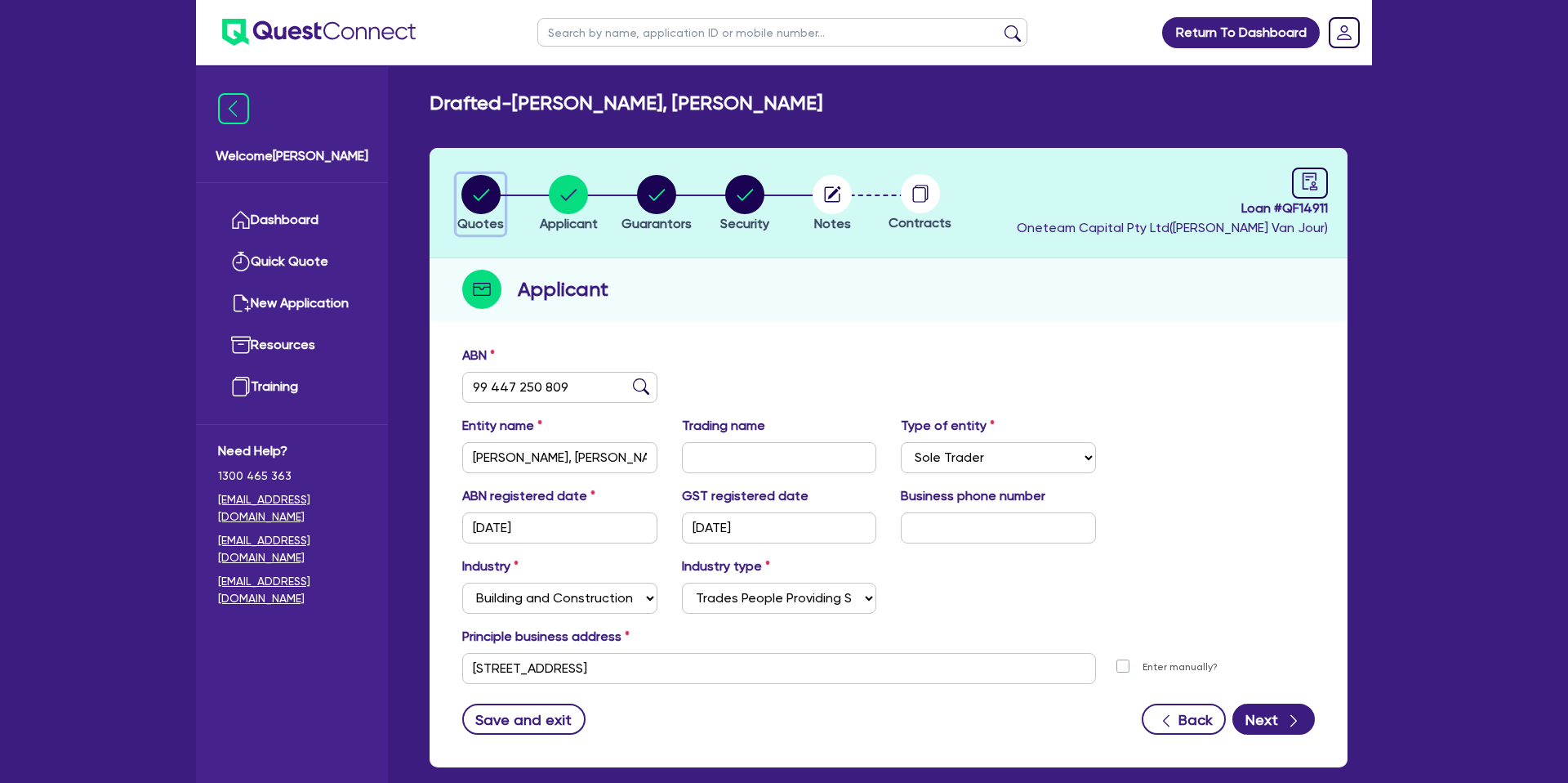
click at [487, 201] on circle "button" at bounding box center [481, 194] width 39 height 39
select select "CARS_AND_LIGHT_TRUCKS"
select select "PASSENGER_VEHICLES"
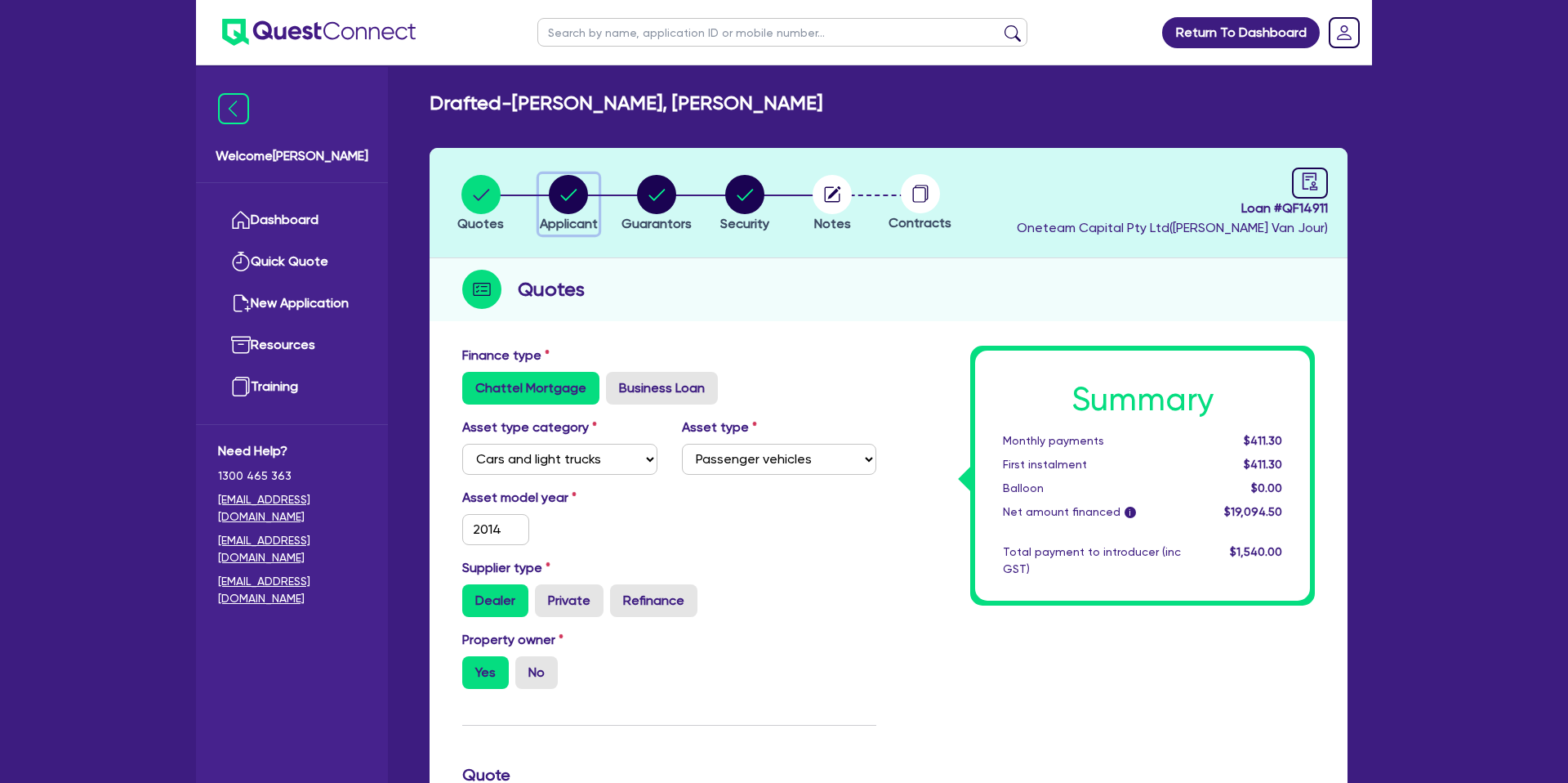
click at [570, 200] on circle "button" at bounding box center [568, 194] width 39 height 39
select select "SOLE_TRADER"
select select "BUILDING_CONSTRUCTION"
select select "TRADES_SERVICES_BUSINESSES_GOVERNMENT"
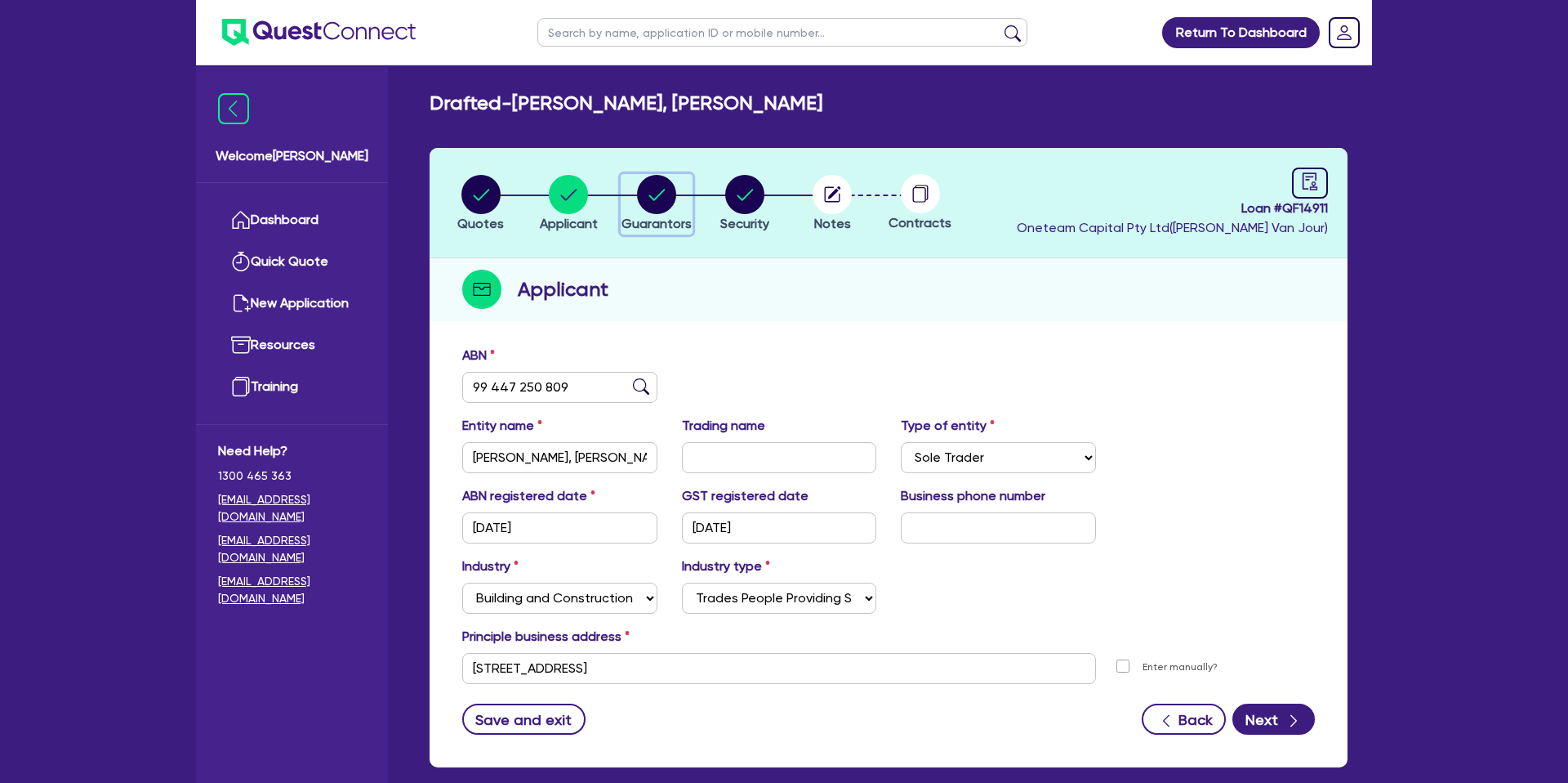
click at [662, 189] on circle "button" at bounding box center [656, 194] width 39 height 39
select select "MR"
select select "WA"
select select "MARRIED"
select select "PROPERTY"
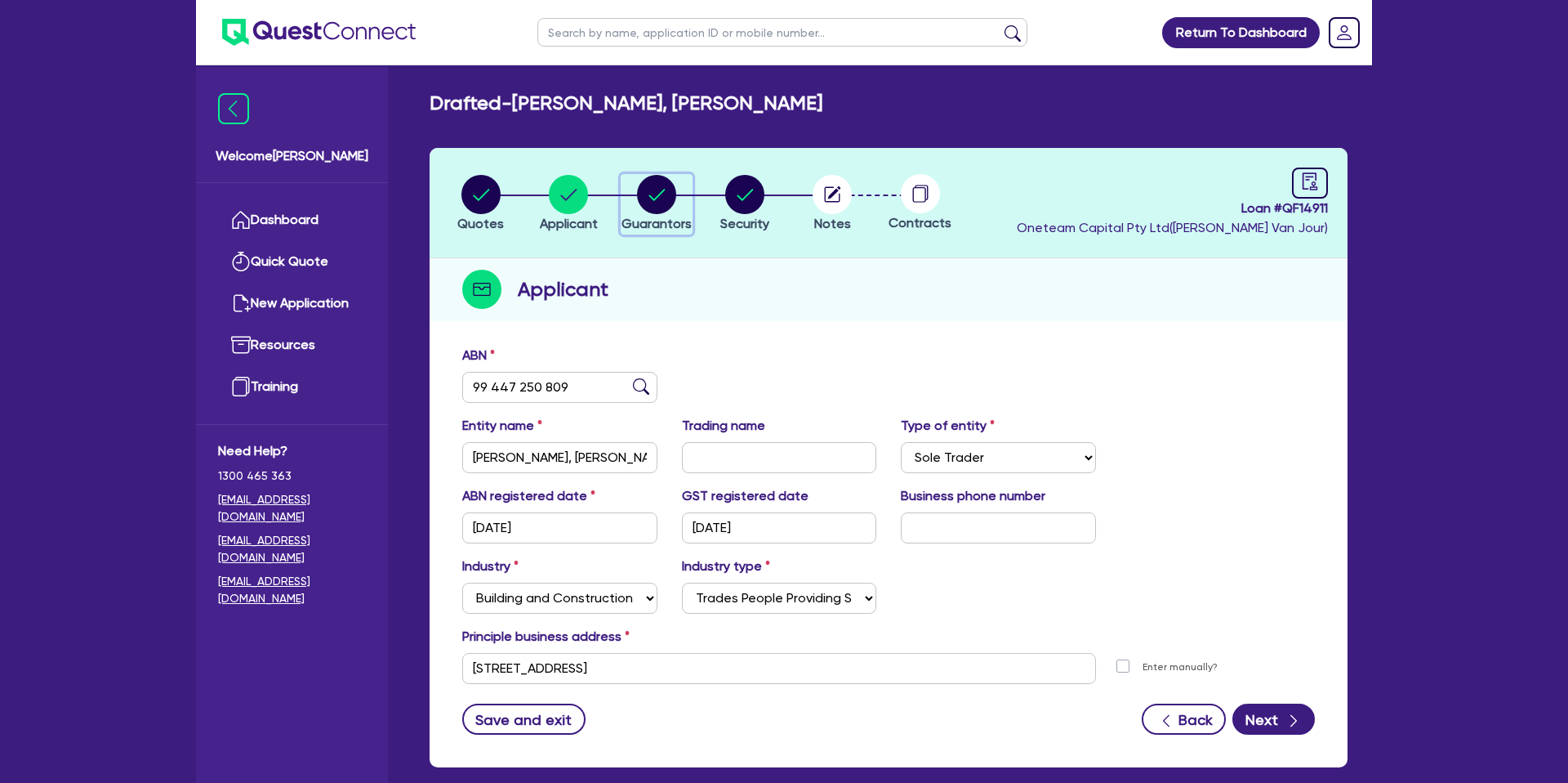
select select "CASH"
select select "HOUSEHOLD_PERSONAL"
select select "VEHICLE"
select select "MORTGAGE"
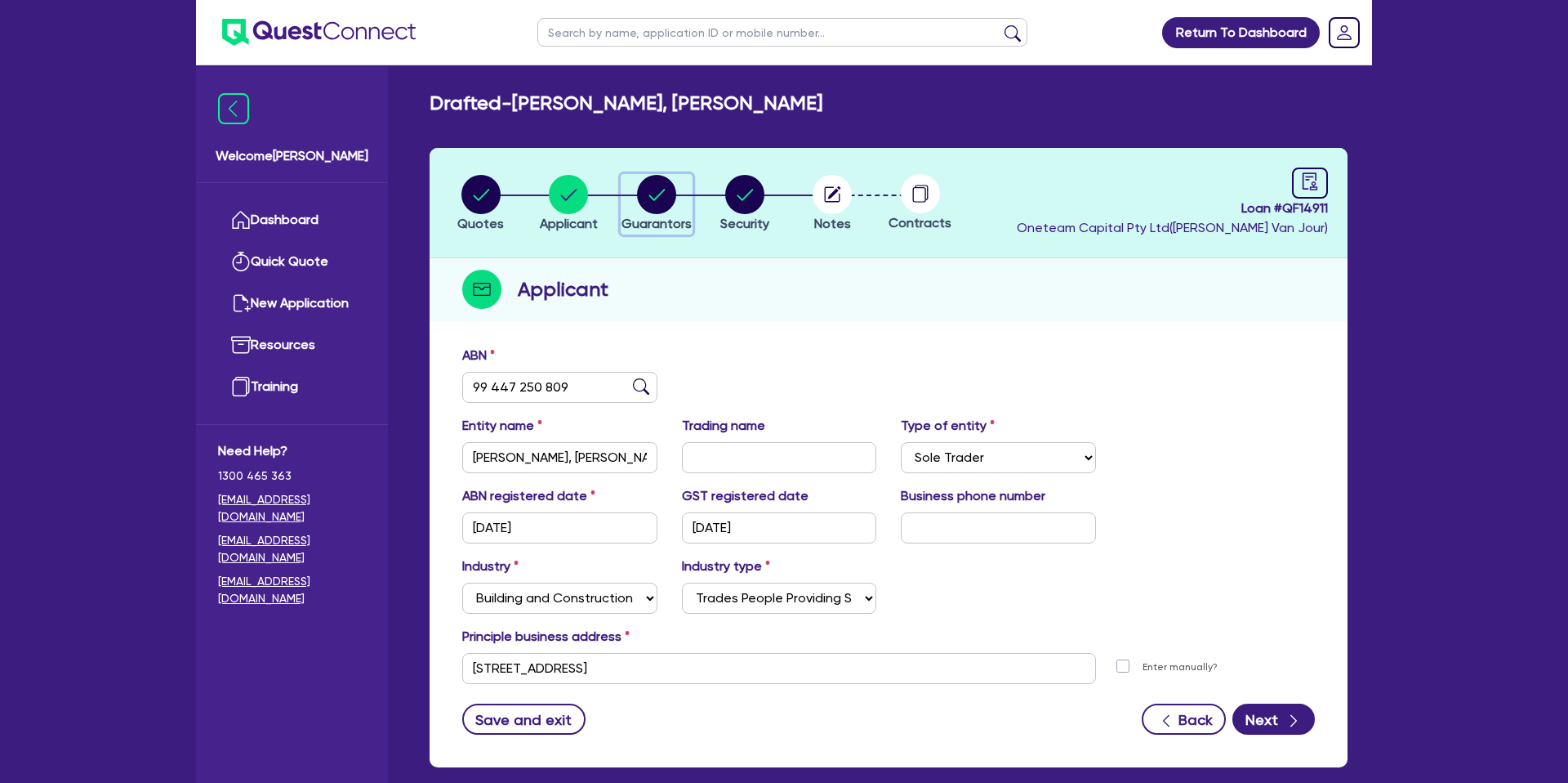
select select "CREDIT_CARD"
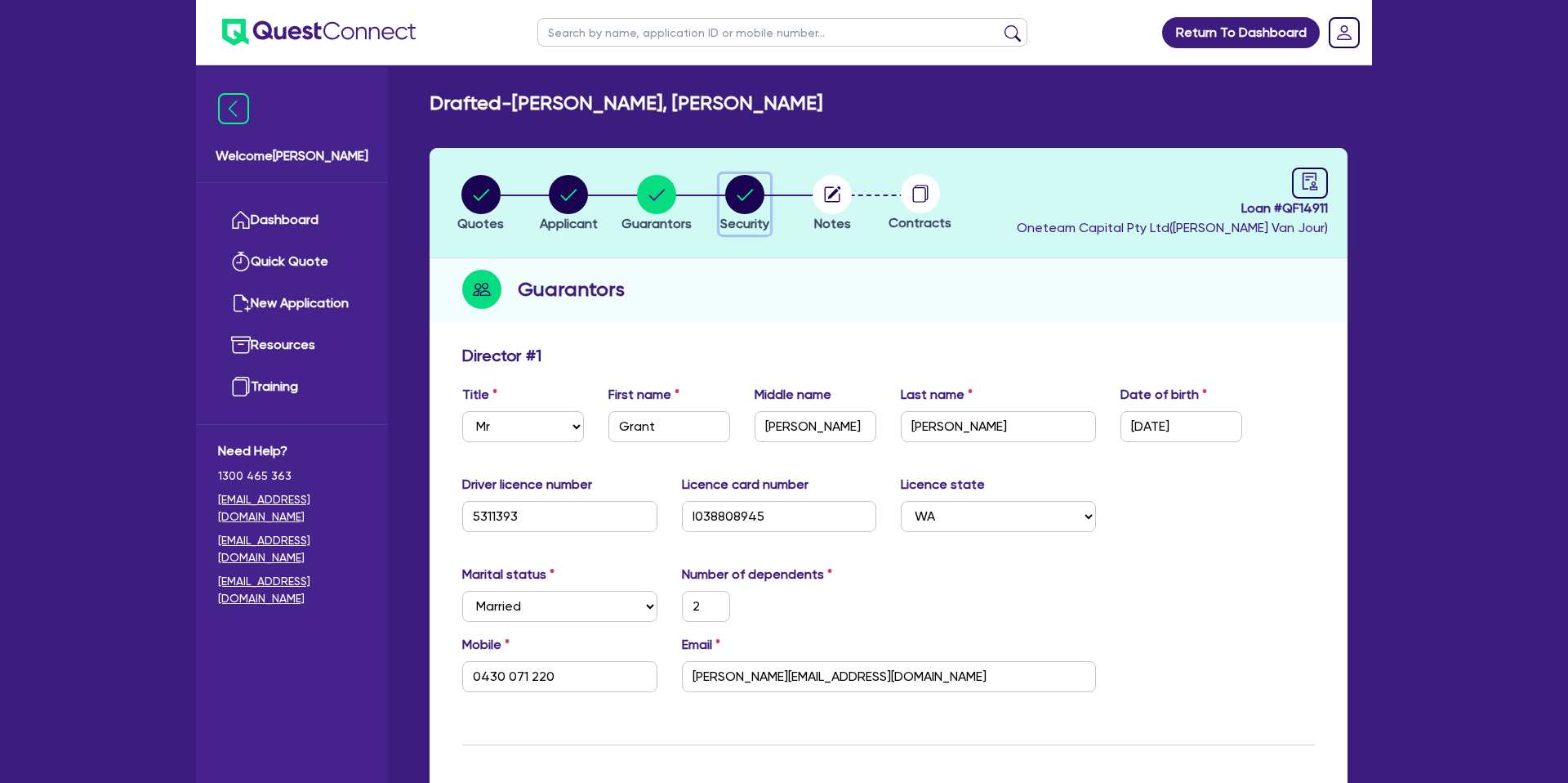
click at [742, 189] on circle "button" at bounding box center [745, 194] width 39 height 39
select select "CARS_AND_LIGHT_TRUCKS"
select select "PASSENGER_VEHICLES"
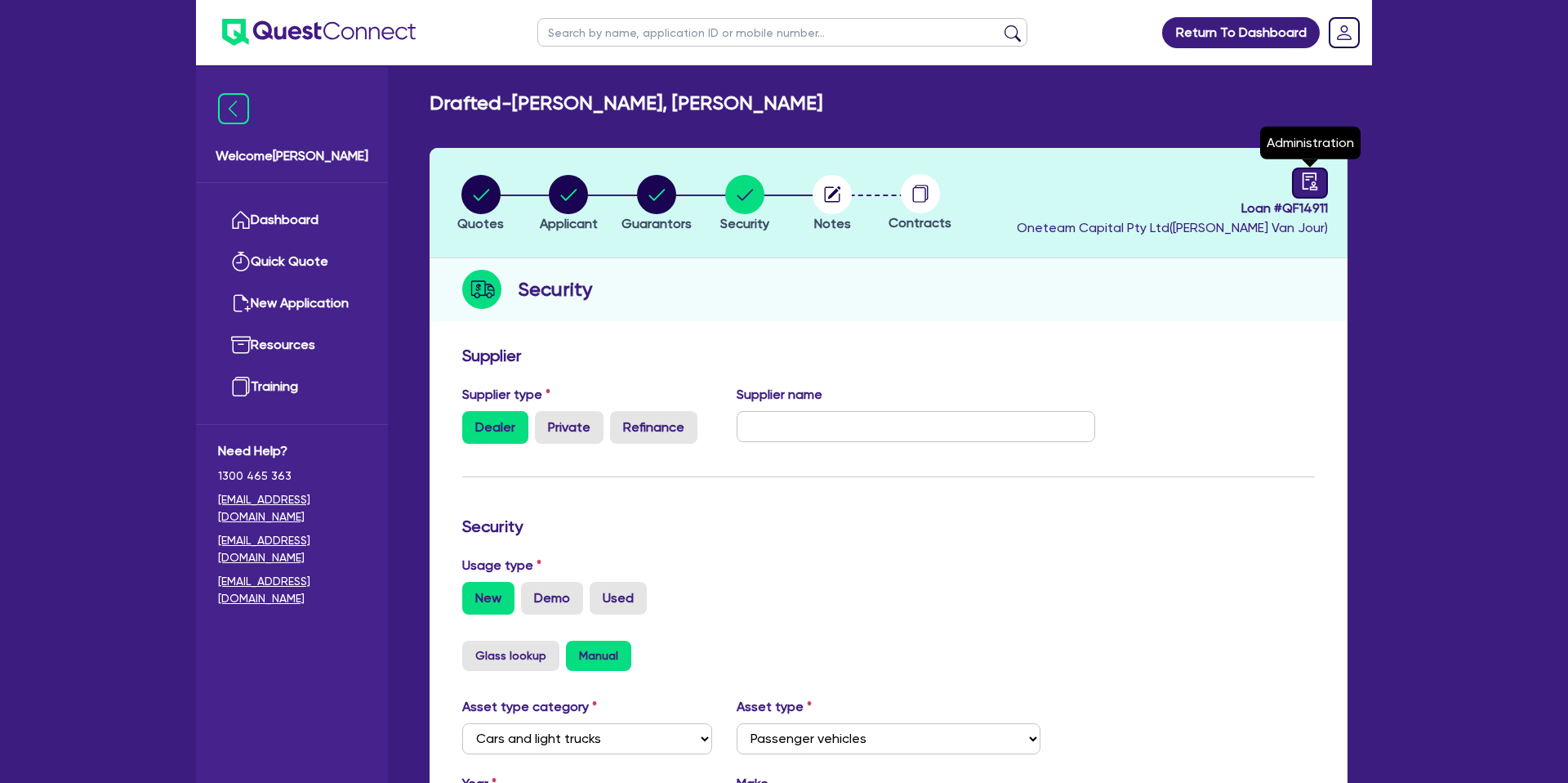
click at [1321, 190] on link at bounding box center [1310, 182] width 36 height 31
select select "DRAFTED_NEW"
select select "Other"
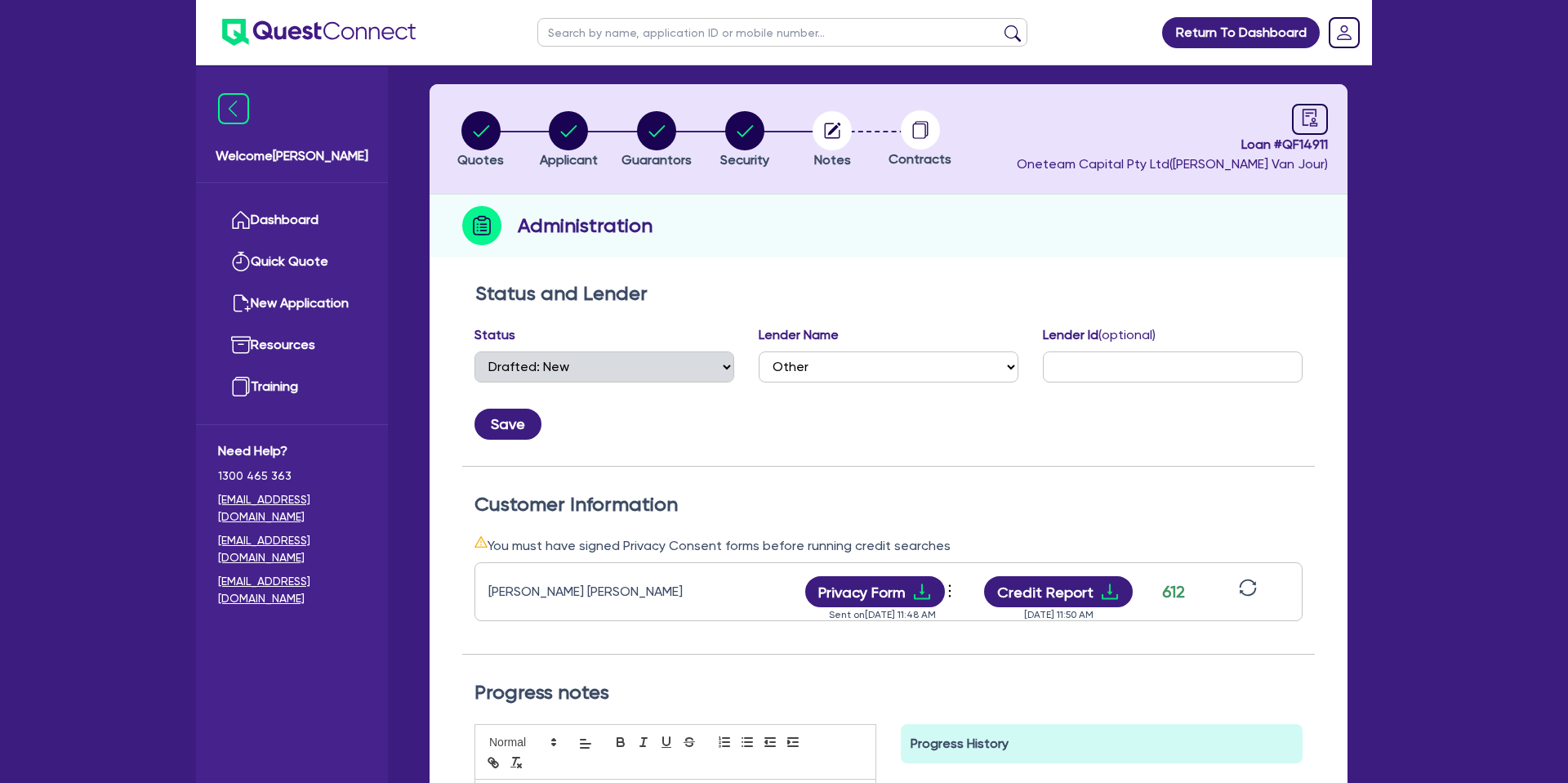
scroll to position [10, 0]
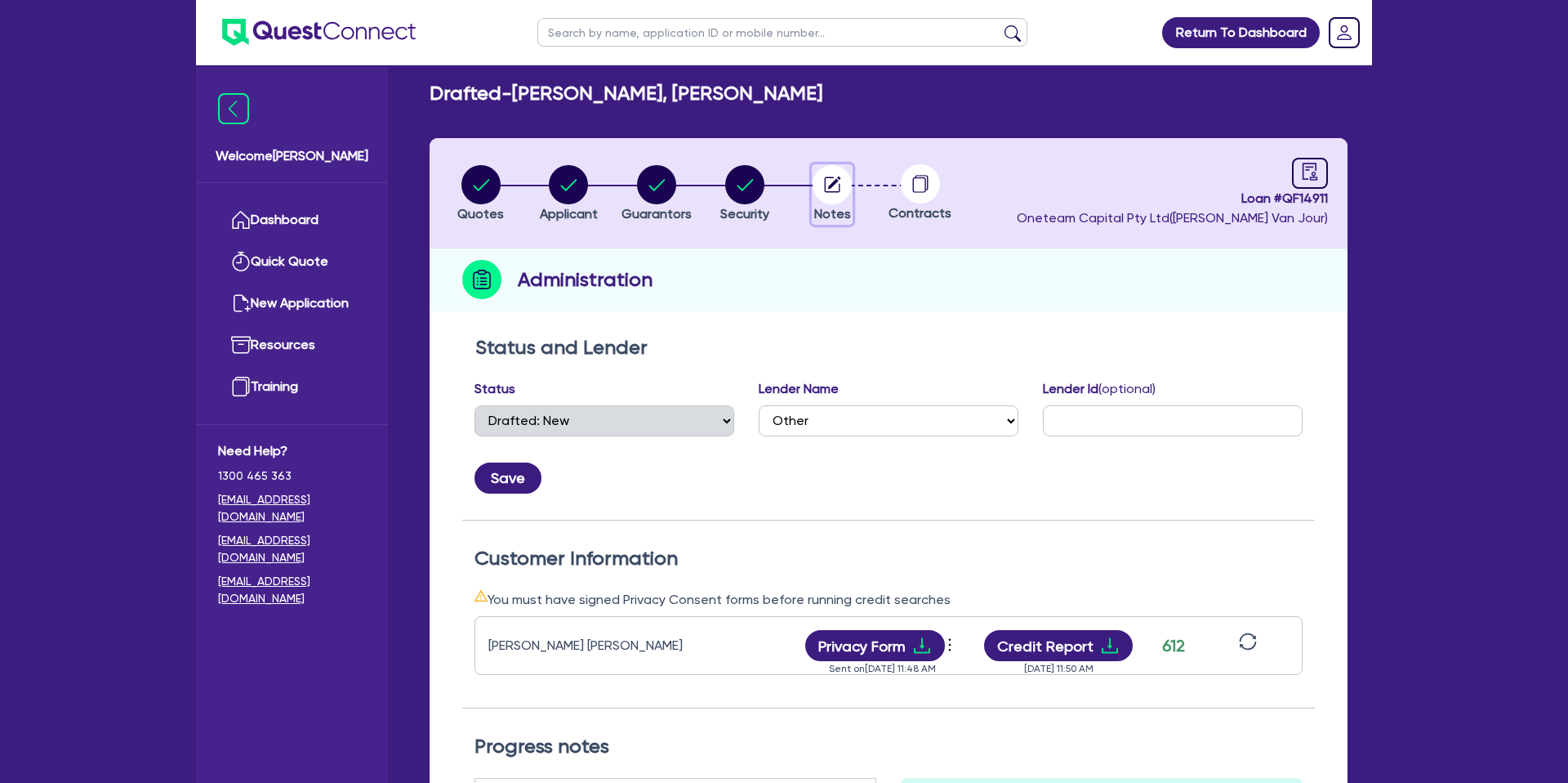
click at [838, 183] on circle "button" at bounding box center [832, 185] width 39 height 39
select select "Other"
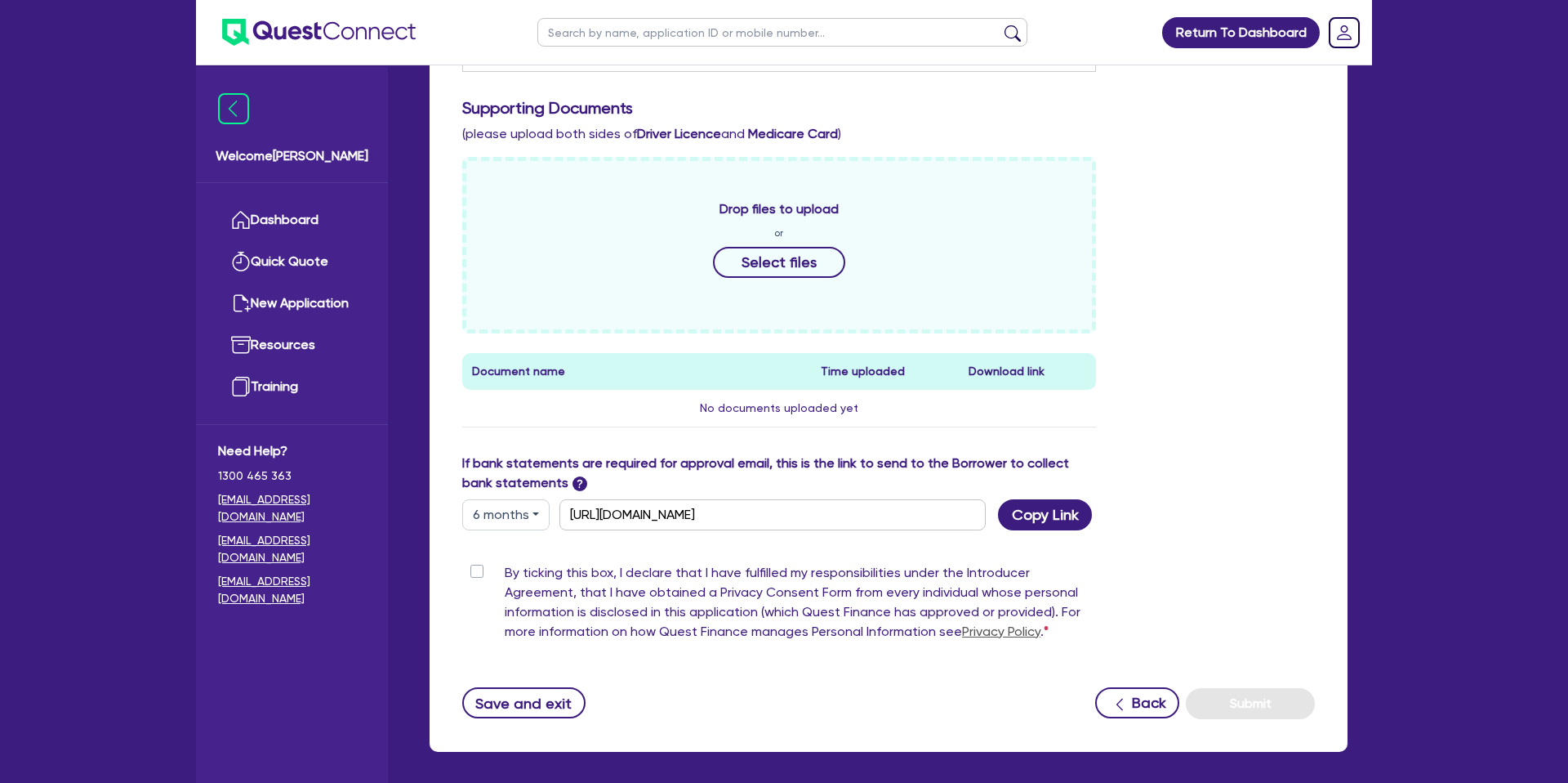
scroll to position [621, 0]
click at [512, 508] on button "6 months" at bounding box center [506, 514] width 87 height 31
click at [517, 581] on link "6 months" at bounding box center [527, 582] width 129 height 31
click at [1036, 522] on button "Copy Link" at bounding box center [1044, 514] width 94 height 31
drag, startPoint x: 1150, startPoint y: 253, endPoint x: 1090, endPoint y: 300, distance: 76.2
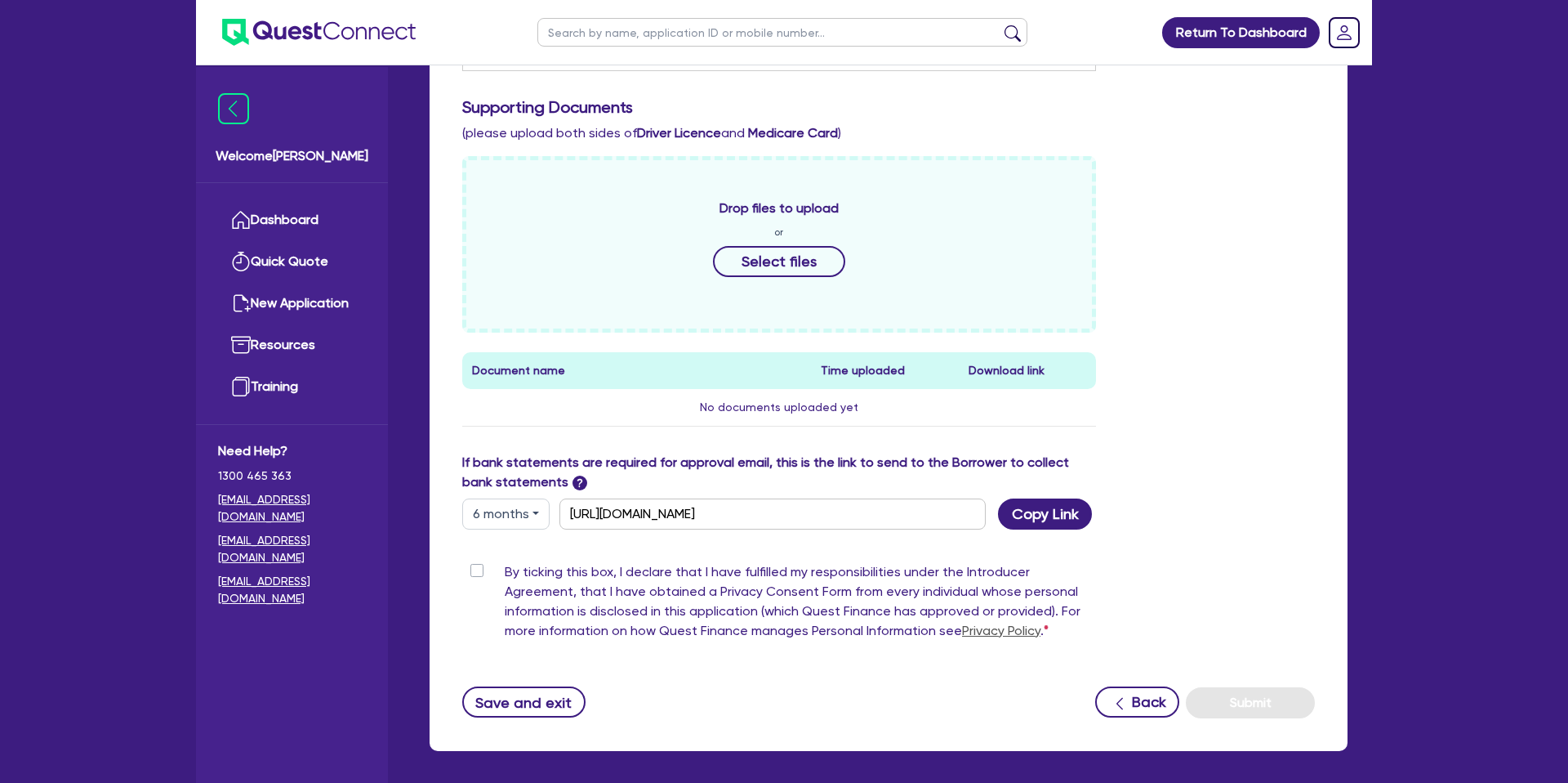
click at [1150, 251] on div "Drop files to upload or Select files Document name Time uploaded Download link …" at bounding box center [888, 304] width 877 height 296
click at [1045, 515] on button "Copy Link" at bounding box center [1044, 514] width 94 height 31
click at [1246, 302] on div "Drop files to upload or Select files Document name Time uploaded Download link …" at bounding box center [888, 304] width 877 height 296
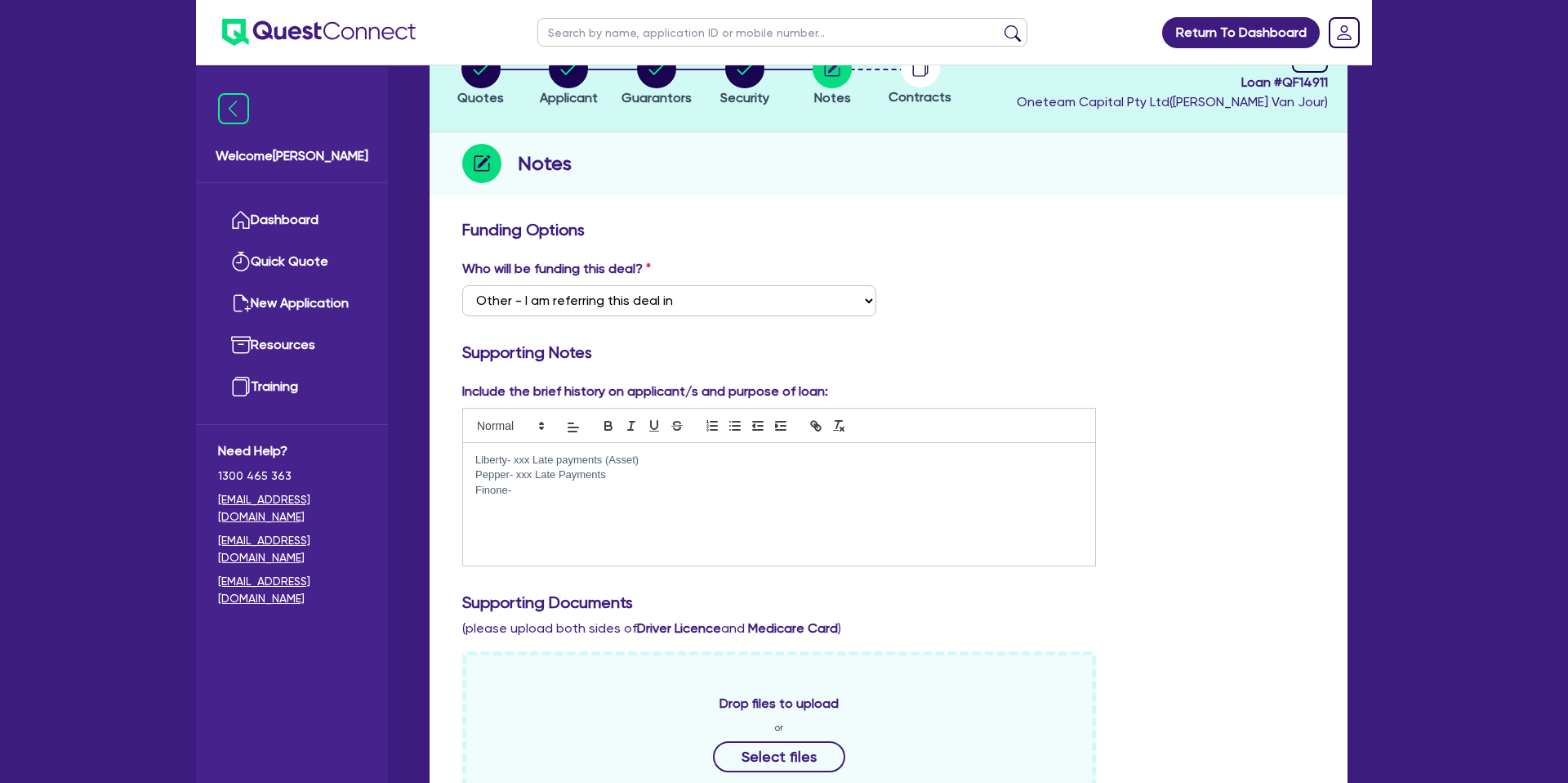
scroll to position [0, 0]
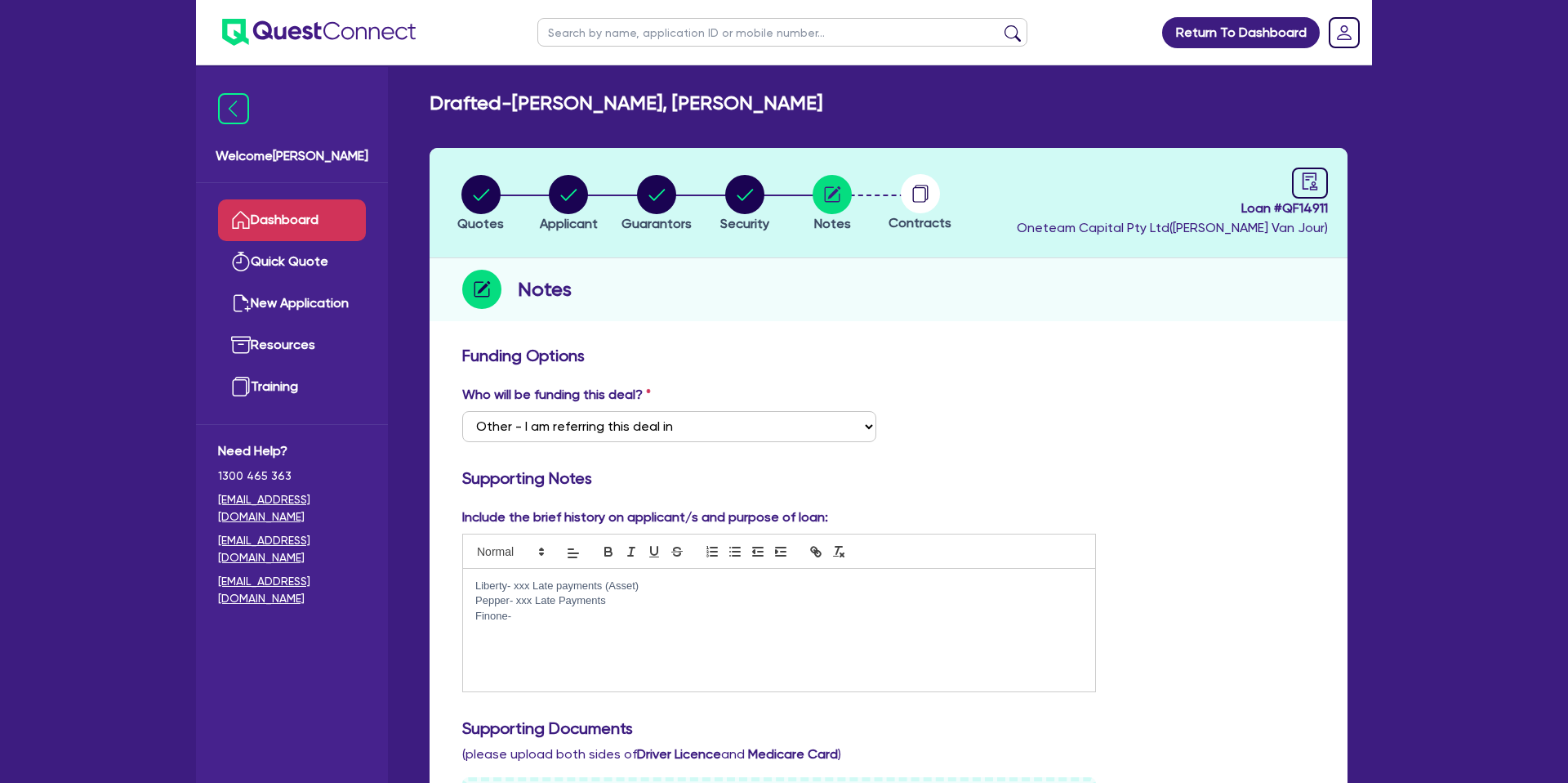
click at [355, 229] on link "Dashboard" at bounding box center [292, 220] width 148 height 42
